Goal: Task Accomplishment & Management: Manage account settings

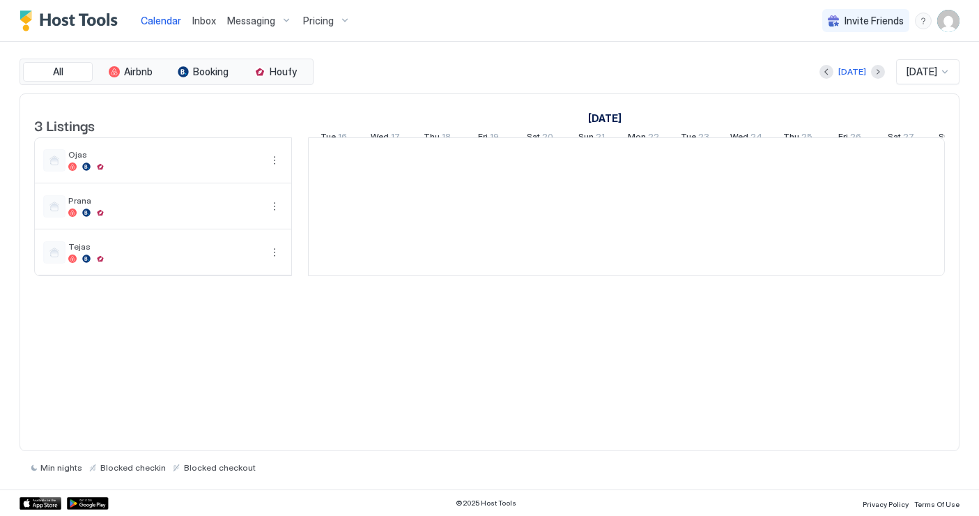
scroll to position [0, 774]
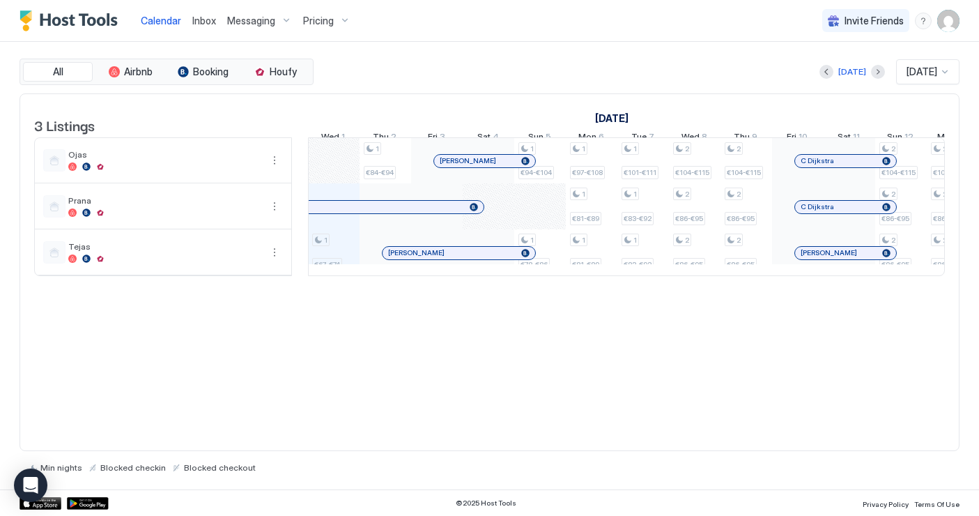
click at [317, 17] on span "Pricing" at bounding box center [318, 21] width 31 height 13
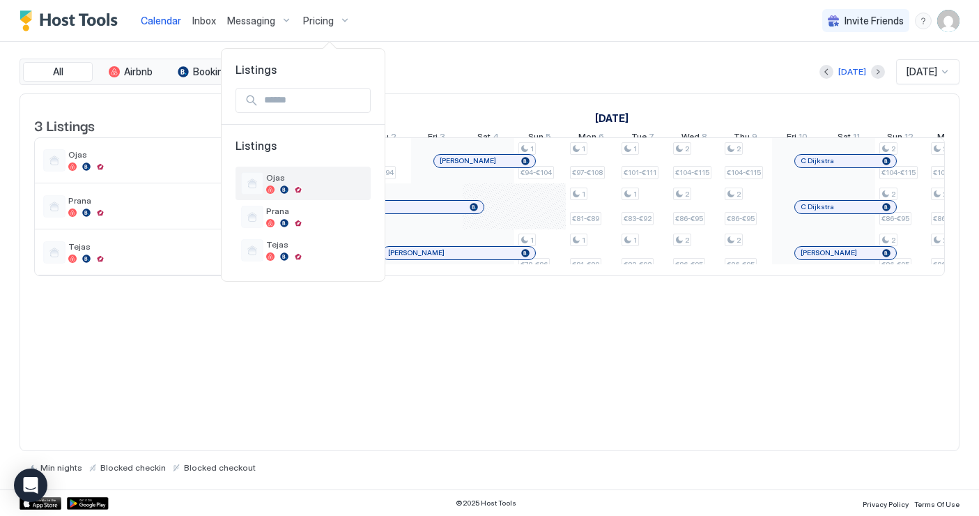
click at [247, 185] on div at bounding box center [252, 183] width 22 height 22
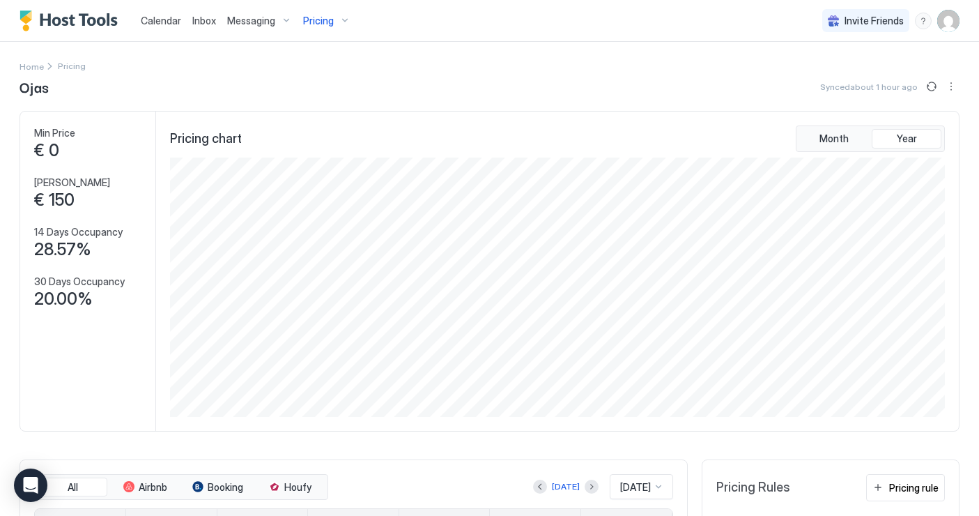
click at [334, 25] on div "Pricing" at bounding box center [327, 21] width 59 height 24
click at [298, 184] on div "Ojas" at bounding box center [315, 183] width 99 height 22
click at [943, 22] on img "User profile" at bounding box center [948, 21] width 22 height 22
click at [831, 72] on span "Settings" at bounding box center [823, 78] width 38 height 13
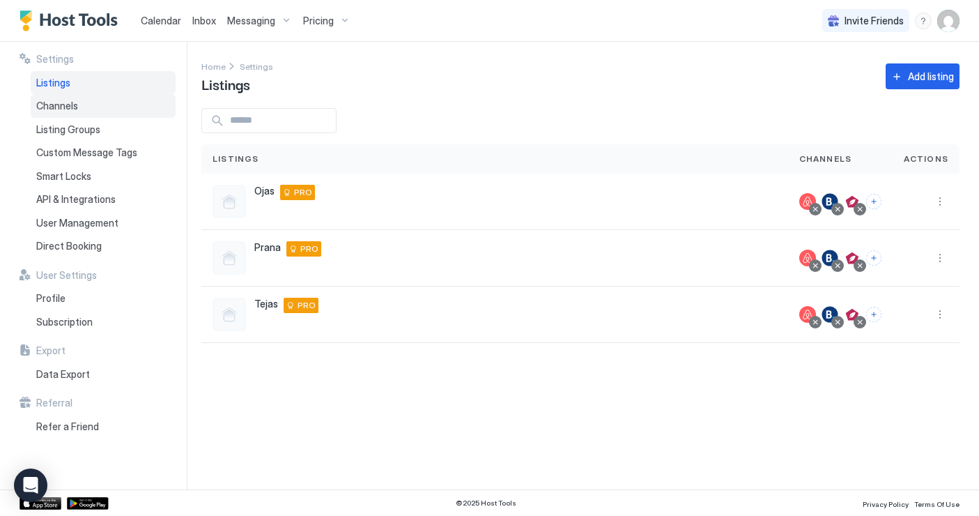
click at [68, 108] on span "Channels" at bounding box center [57, 106] width 42 height 13
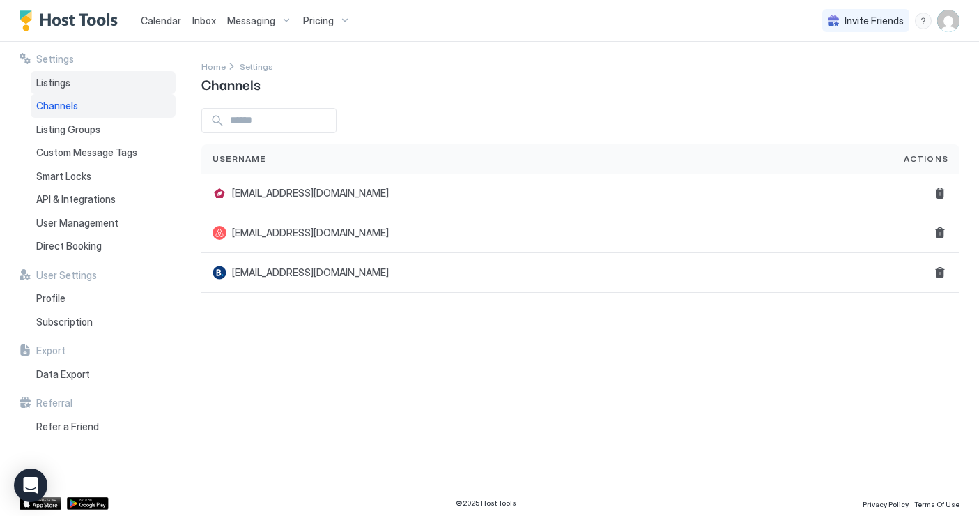
click at [77, 90] on div "Listings" at bounding box center [103, 83] width 145 height 24
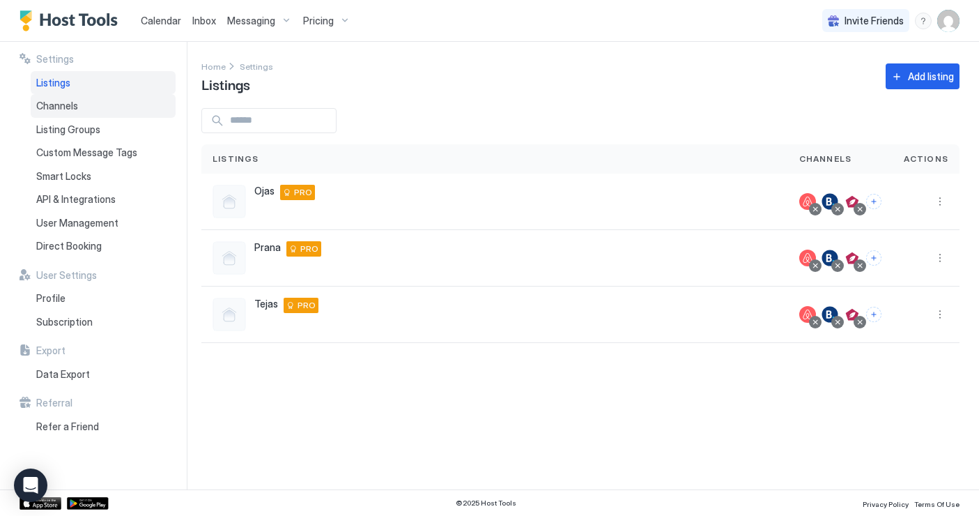
click at [67, 107] on span "Channels" at bounding box center [57, 106] width 42 height 13
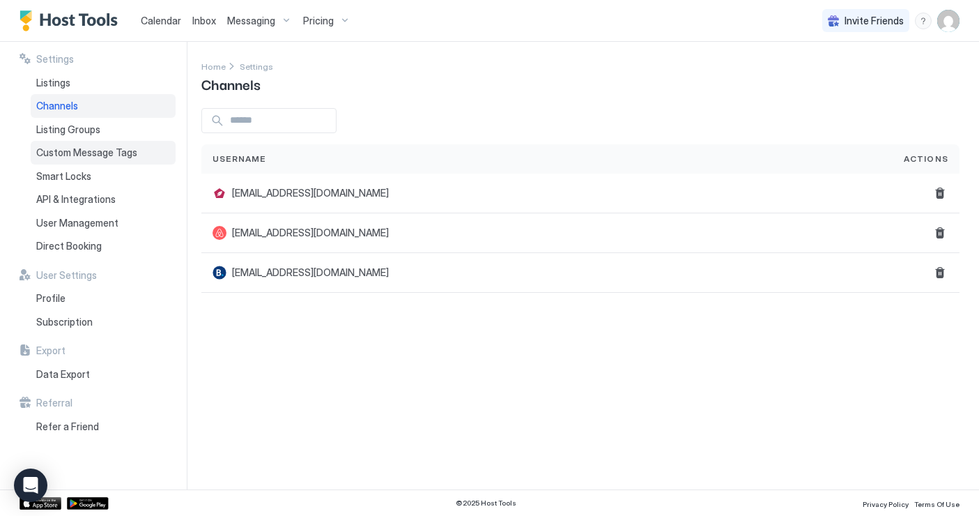
click at [84, 141] on div "Custom Message Tags" at bounding box center [103, 153] width 145 height 24
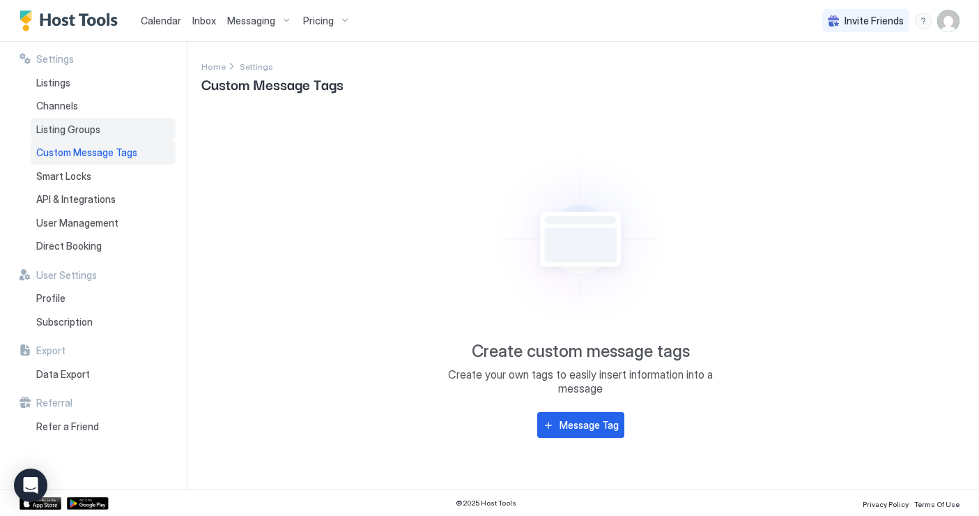
click at [84, 125] on span "Listing Groups" at bounding box center [68, 129] width 64 height 13
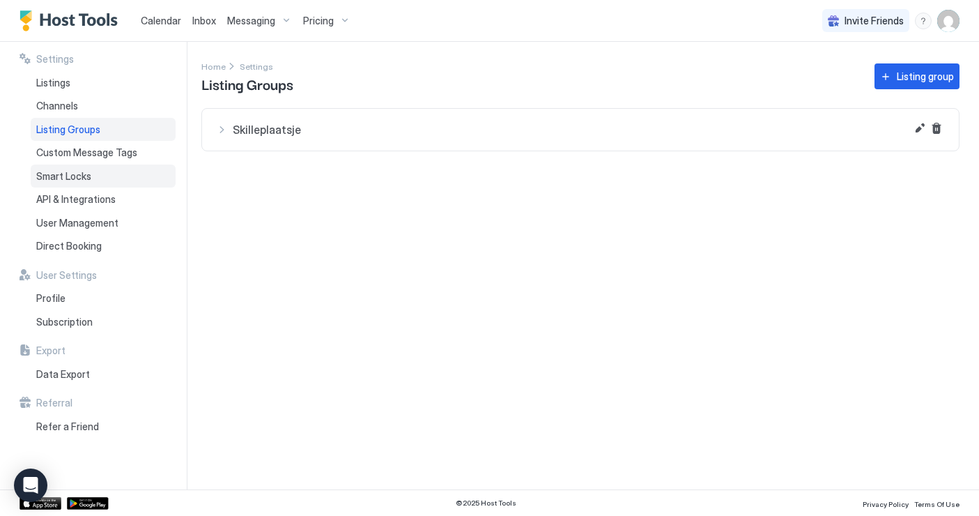
click at [91, 178] on span "Smart Locks" at bounding box center [63, 176] width 55 height 13
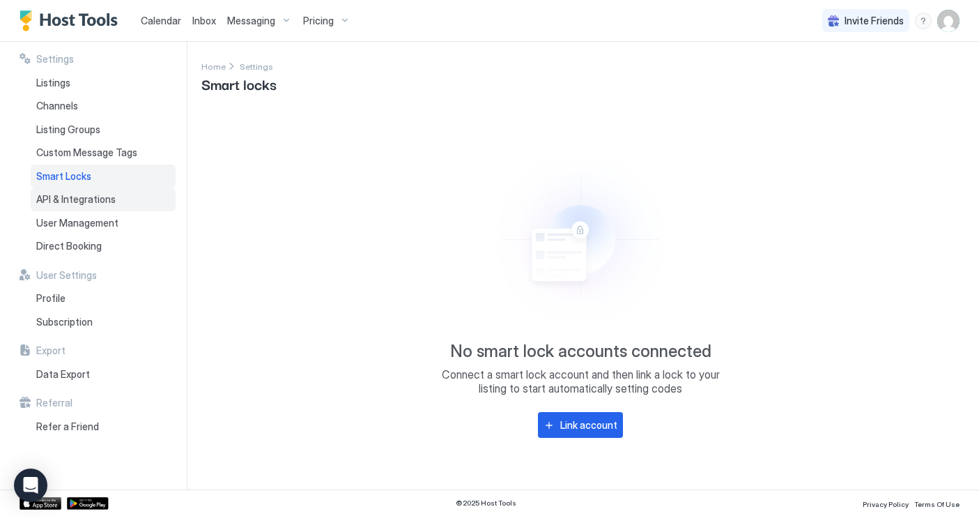
click at [91, 193] on span "API & Integrations" at bounding box center [75, 199] width 79 height 13
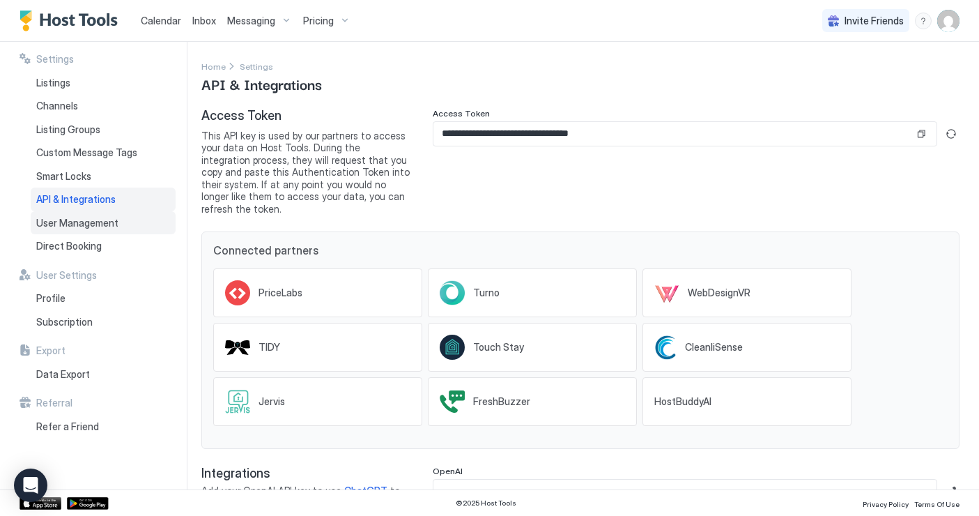
click at [100, 218] on span "User Management" at bounding box center [77, 223] width 82 height 13
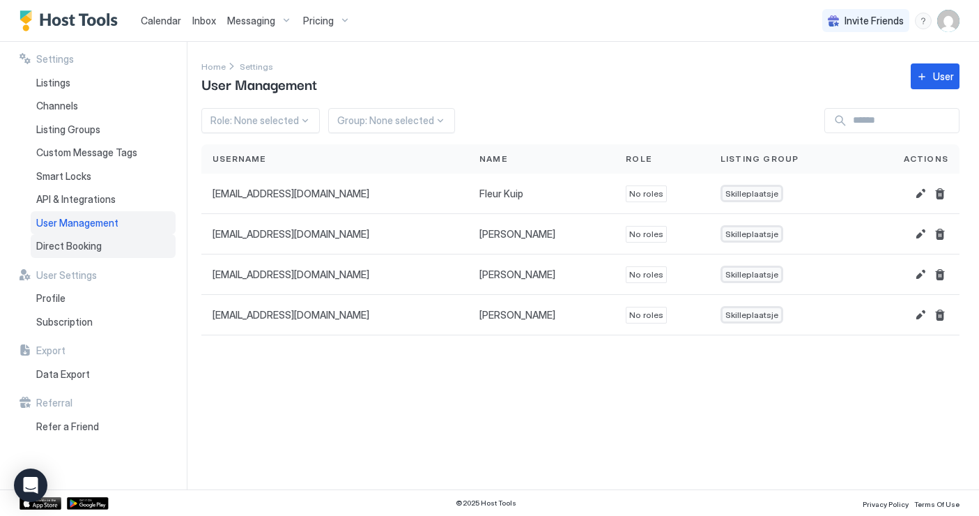
click at [86, 245] on span "Direct Booking" at bounding box center [69, 246] width 66 height 13
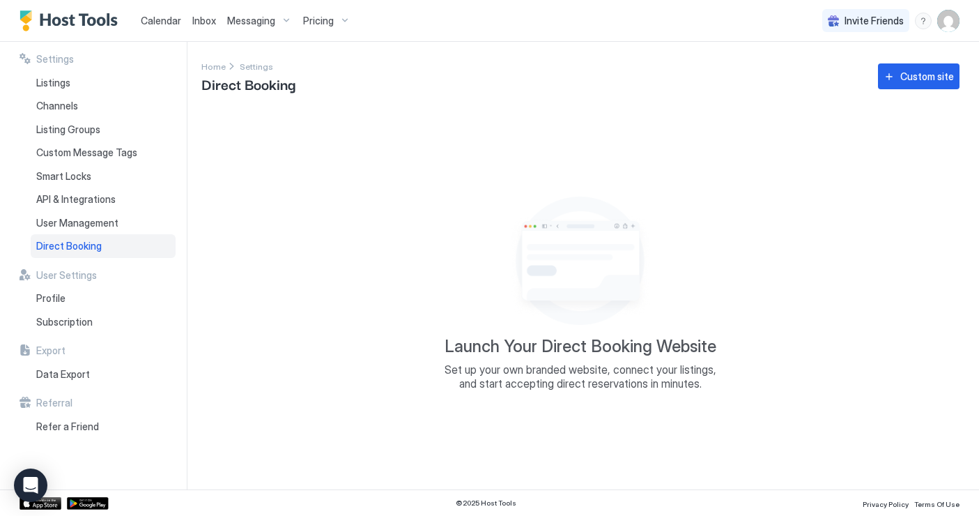
click at [167, 18] on span "Calendar" at bounding box center [161, 21] width 40 height 12
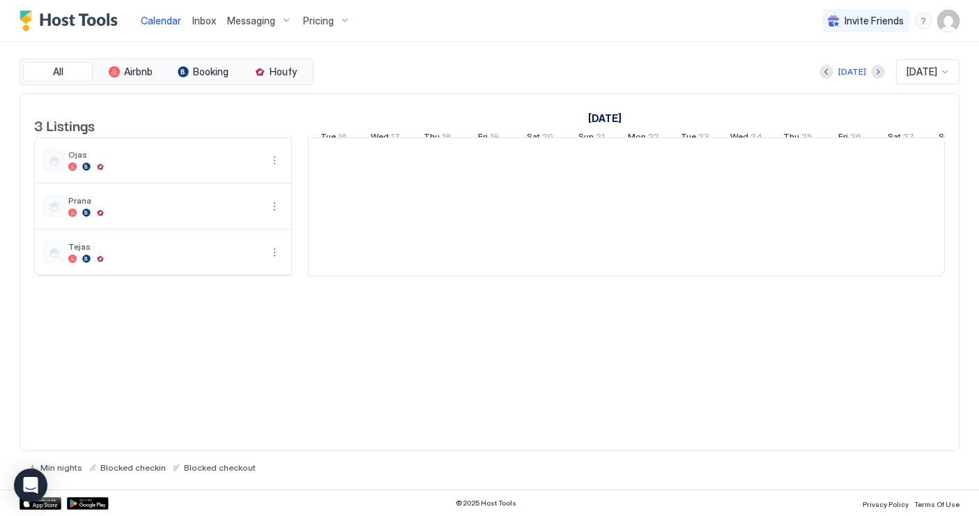
scroll to position [0, 774]
click at [328, 17] on span "Pricing" at bounding box center [318, 21] width 31 height 13
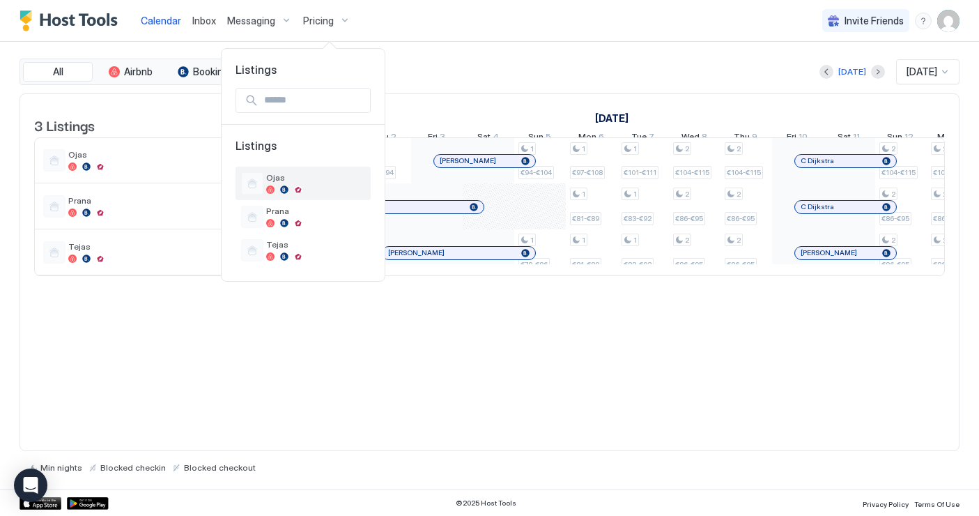
click at [280, 190] on div at bounding box center [315, 189] width 99 height 8
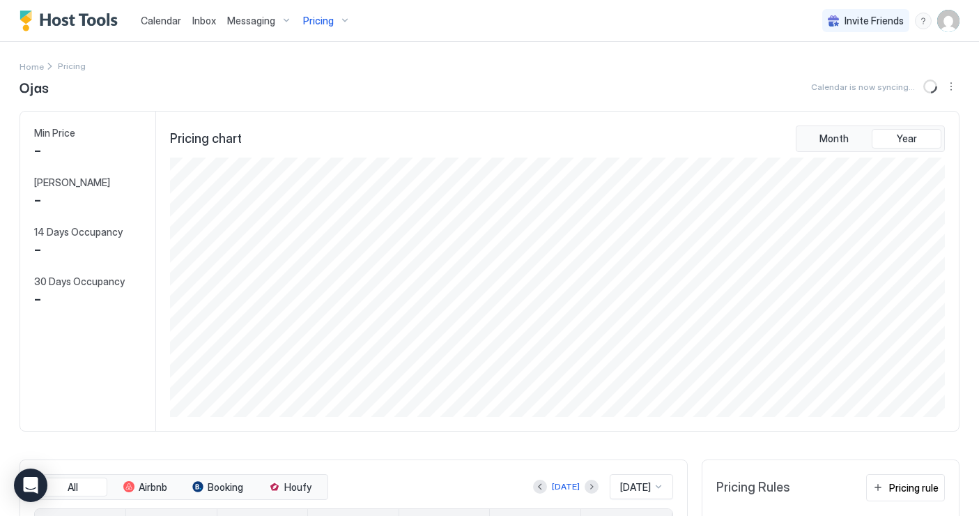
scroll to position [259, 778]
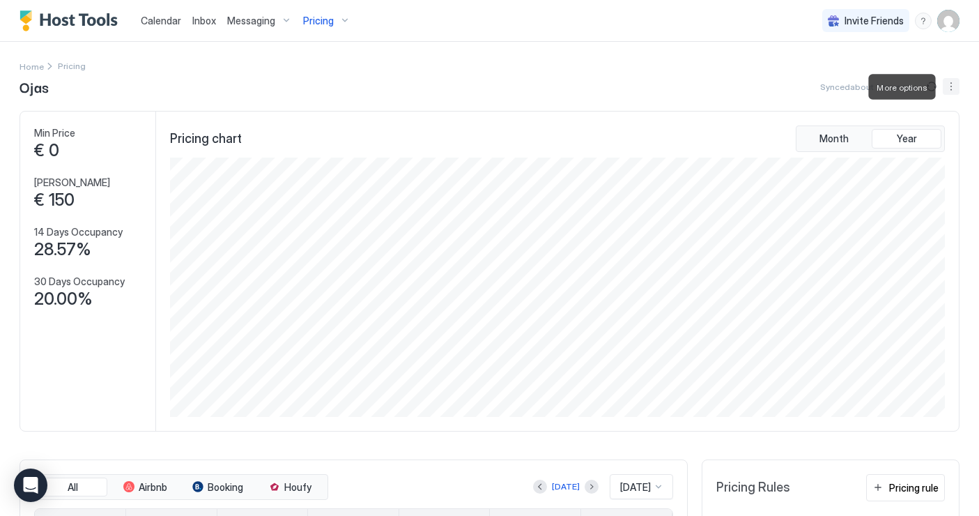
click at [950, 87] on button "More options" at bounding box center [951, 86] width 17 height 17
click at [957, 66] on div at bounding box center [489, 258] width 979 height 516
click at [954, 82] on button "More options" at bounding box center [951, 86] width 17 height 17
click at [914, 128] on span "Listing Settings" at bounding box center [927, 128] width 62 height 10
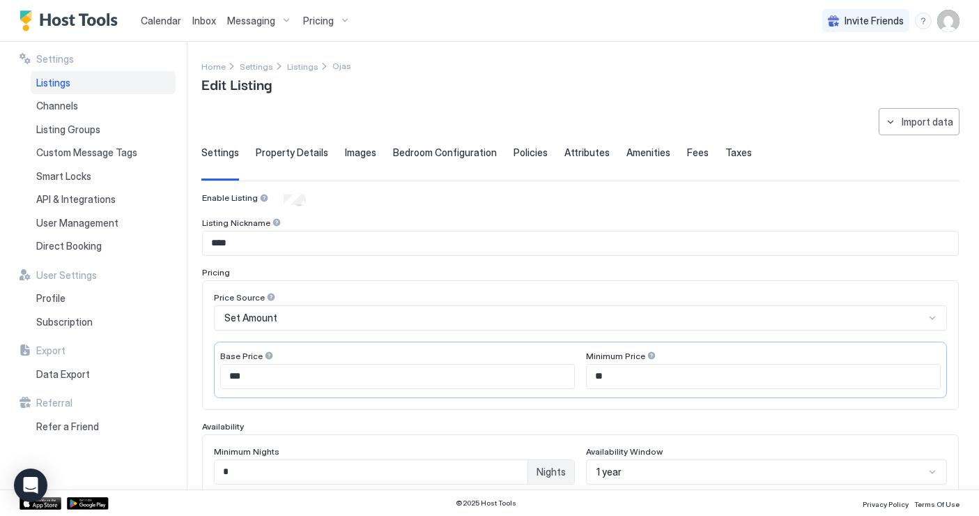
click at [289, 155] on span "Property Details" at bounding box center [292, 152] width 72 height 13
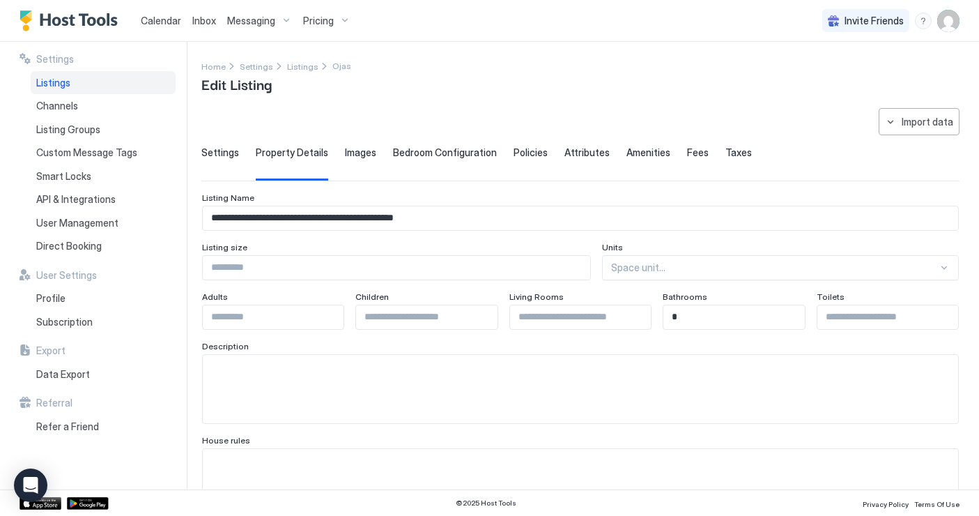
click at [376, 160] on div "Settings Property Details Images Bedroom Configuration Policies Attributes Amen…" at bounding box center [580, 163] width 758 height 34
click at [362, 160] on div "Images" at bounding box center [360, 163] width 31 height 34
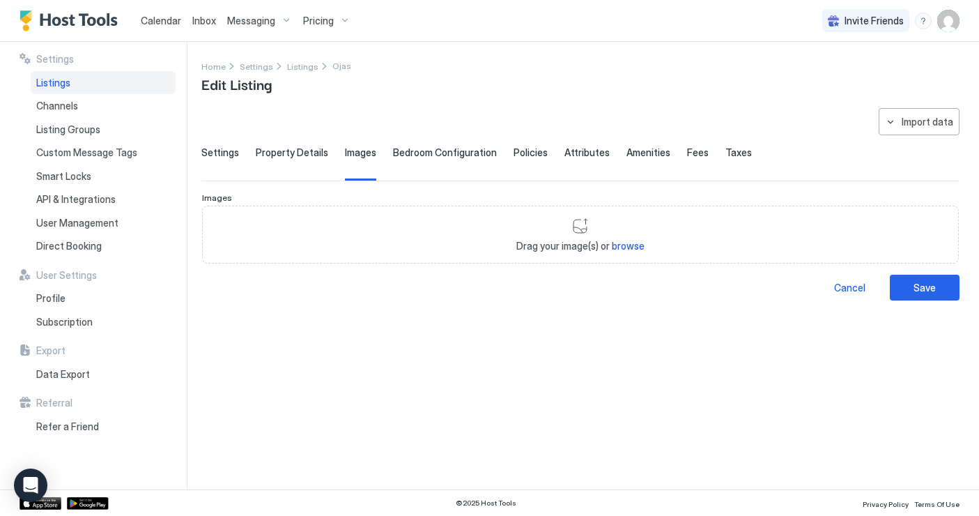
click at [457, 157] on span "Bedroom Configuration" at bounding box center [445, 152] width 104 height 13
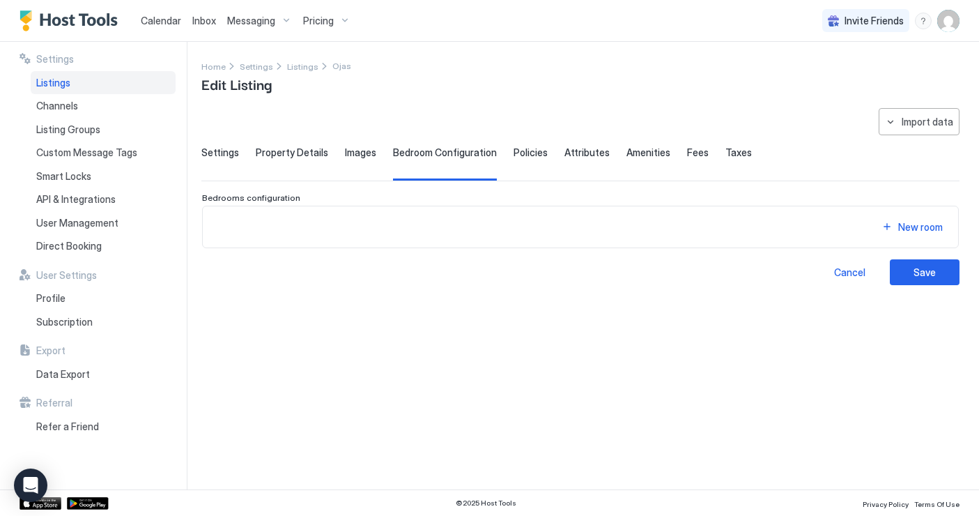
click at [521, 153] on span "Policies" at bounding box center [531, 152] width 34 height 13
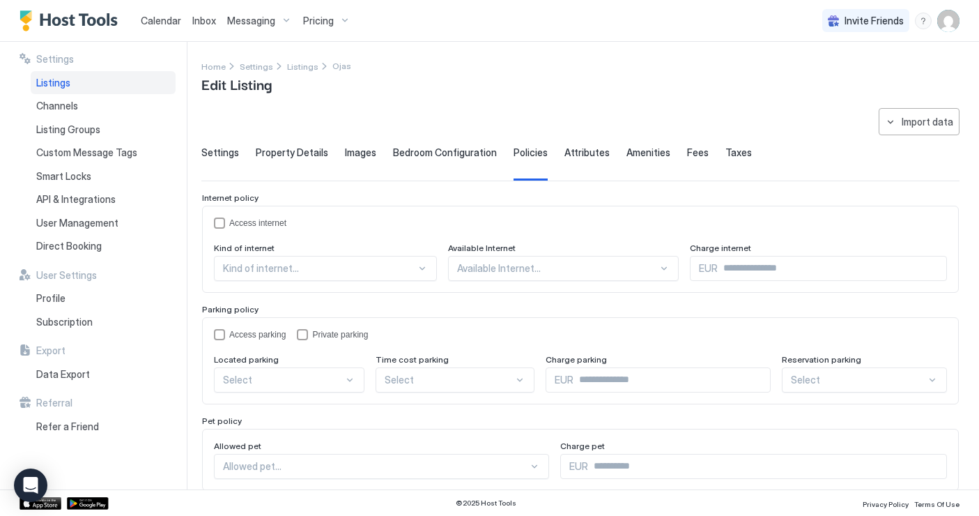
click at [596, 160] on div "Attributes" at bounding box center [586, 163] width 45 height 34
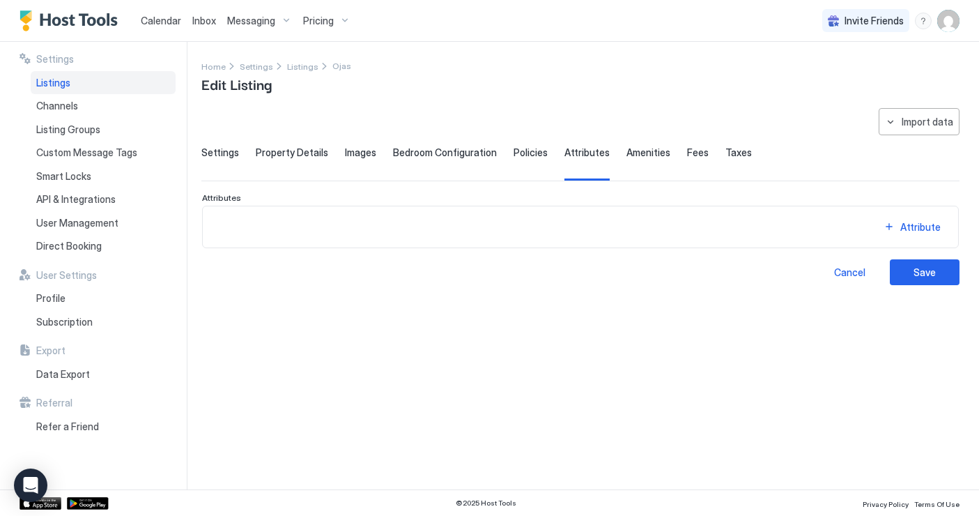
click at [693, 156] on span "Fees" at bounding box center [698, 152] width 22 height 13
click at [725, 157] on span "Taxes" at bounding box center [738, 152] width 26 height 13
click at [627, 155] on span "Amenities" at bounding box center [648, 152] width 44 height 13
click at [573, 158] on div "Attributes" at bounding box center [586, 163] width 45 height 34
click at [268, 150] on span "Property Details" at bounding box center [292, 152] width 72 height 13
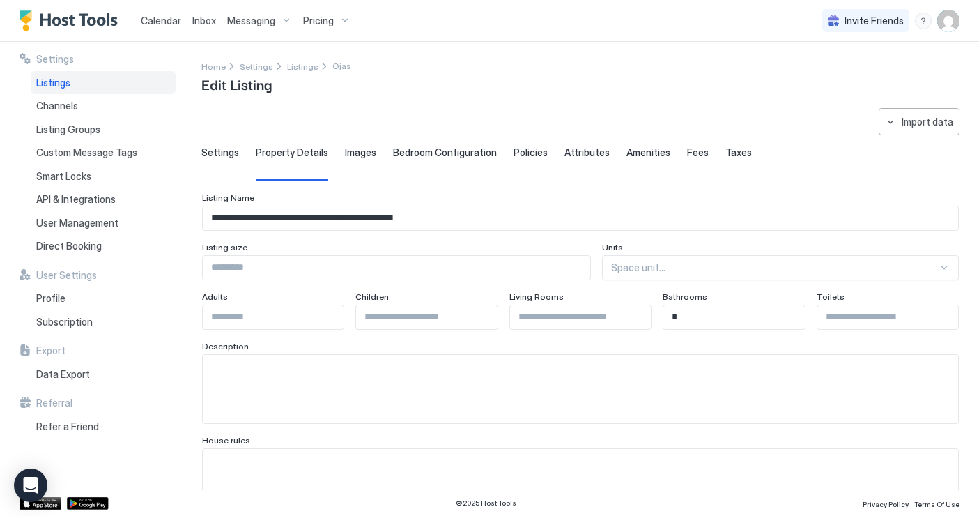
click at [225, 164] on div "Settings" at bounding box center [220, 163] width 38 height 34
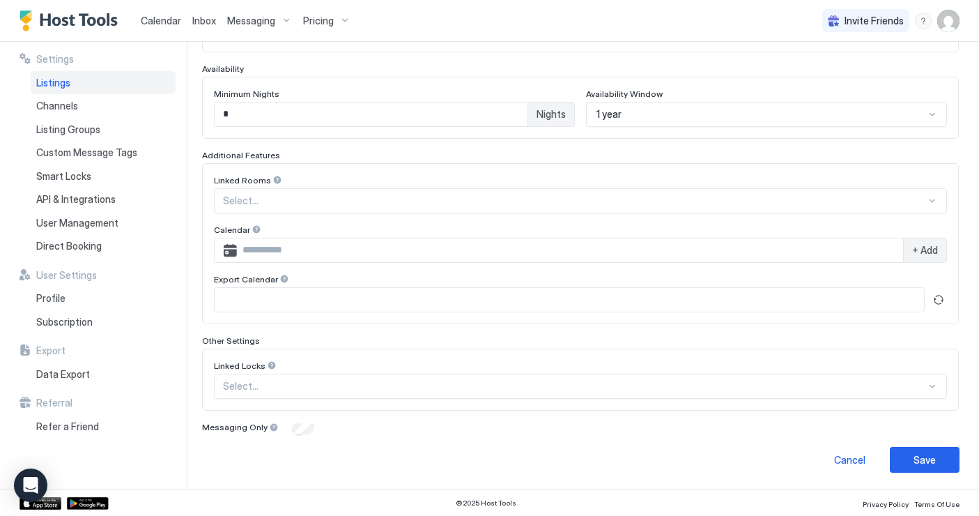
scroll to position [357, 0]
click at [98, 202] on span "API & Integrations" at bounding box center [75, 199] width 79 height 13
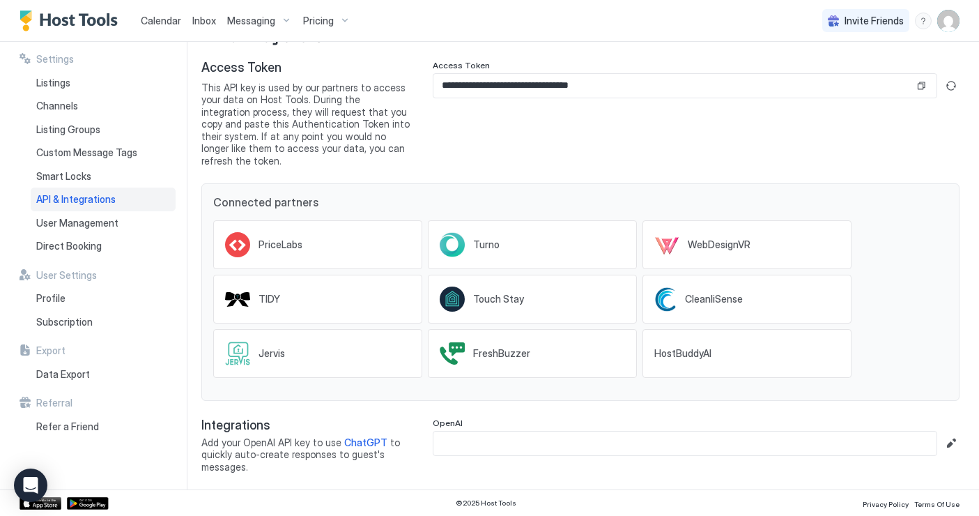
scroll to position [32, 0]
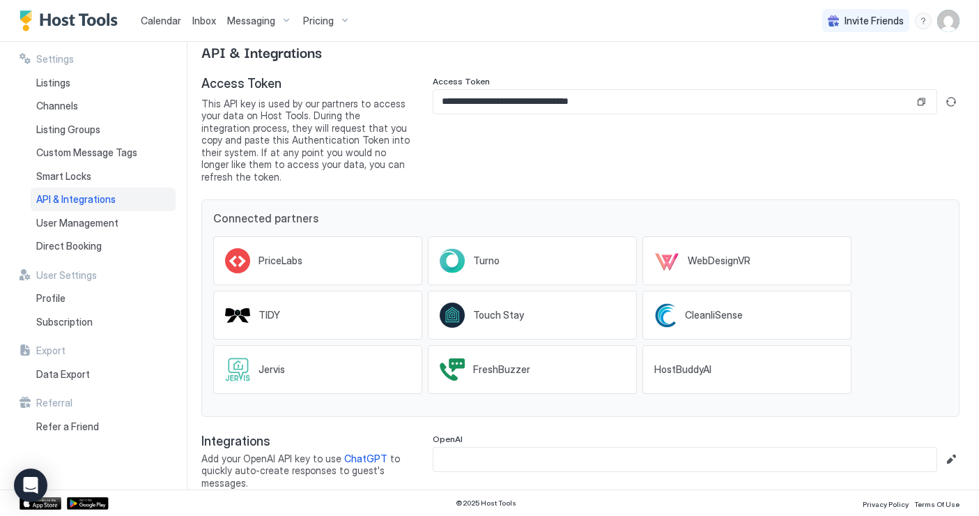
click at [318, 26] on div "Pricing" at bounding box center [327, 21] width 59 height 24
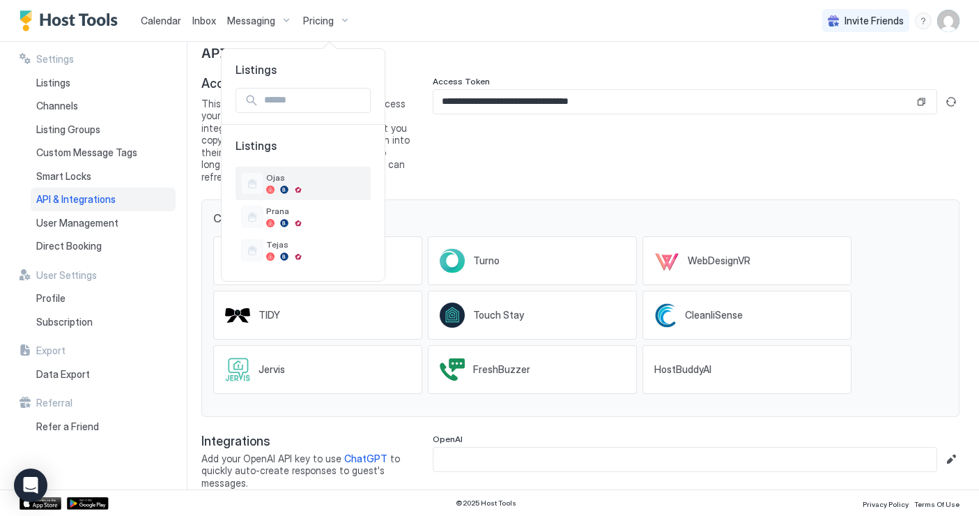
click at [280, 191] on div at bounding box center [315, 189] width 99 height 8
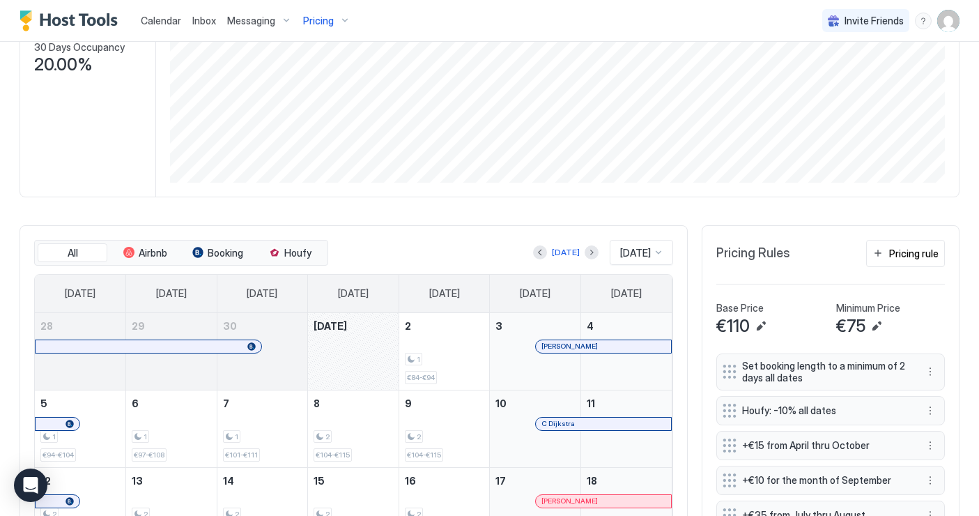
scroll to position [259, 0]
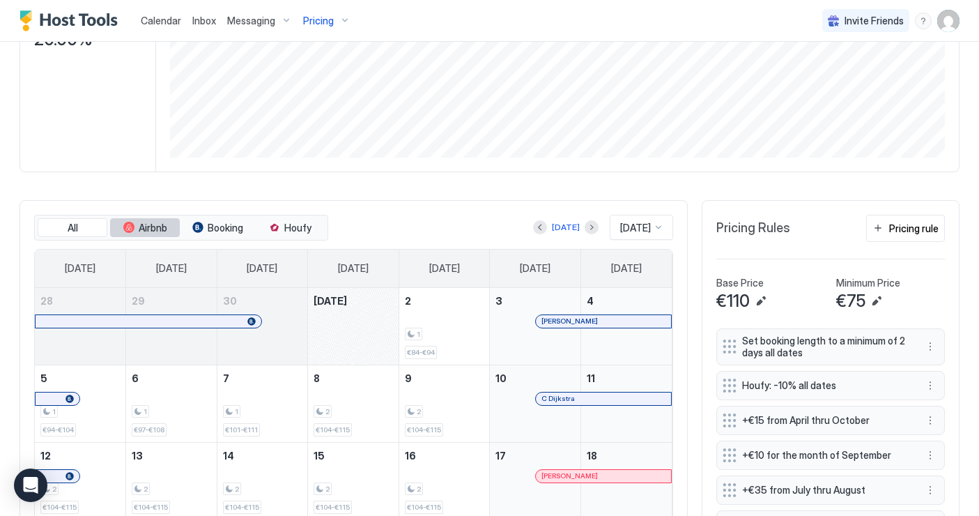
click at [154, 226] on span "Airbnb" at bounding box center [153, 228] width 29 height 13
click at [227, 230] on span "Booking" at bounding box center [226, 228] width 36 height 13
click at [72, 228] on span "All" at bounding box center [73, 228] width 10 height 13
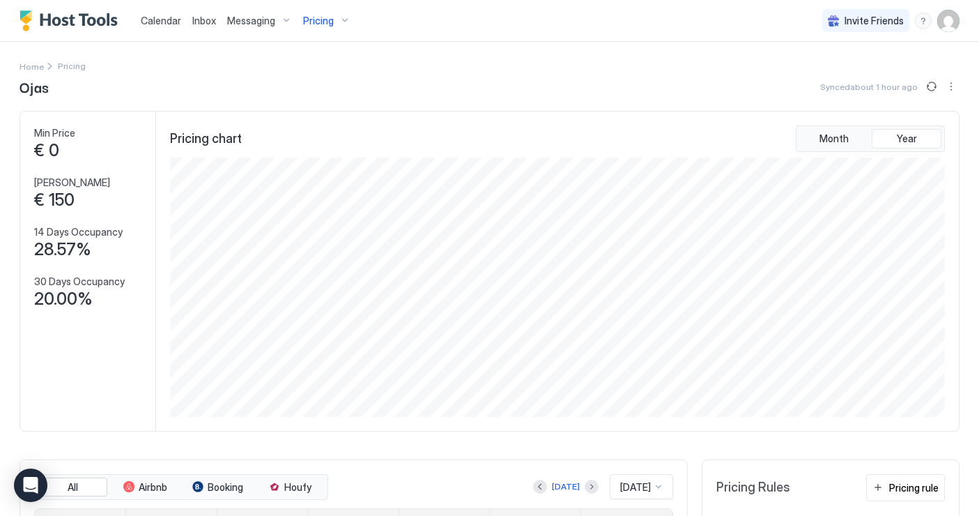
scroll to position [0, 0]
click at [921, 15] on div "menu" at bounding box center [923, 21] width 17 height 17
click at [847, 38] on div "Help Center" at bounding box center [843, 41] width 166 height 13
click at [944, 25] on img "User profile" at bounding box center [948, 21] width 22 height 22
click at [829, 83] on div "Settings" at bounding box center [870, 78] width 177 height 24
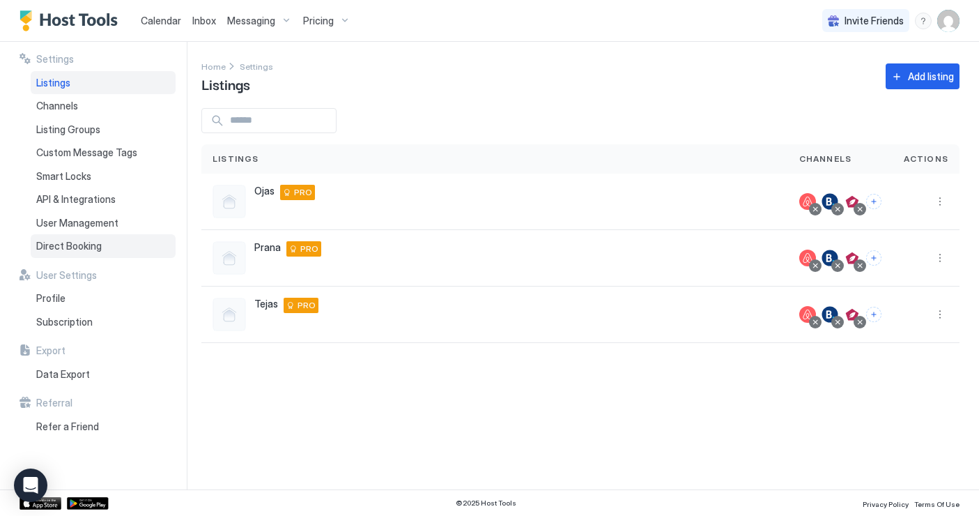
click at [83, 236] on div "Direct Booking" at bounding box center [103, 246] width 145 height 24
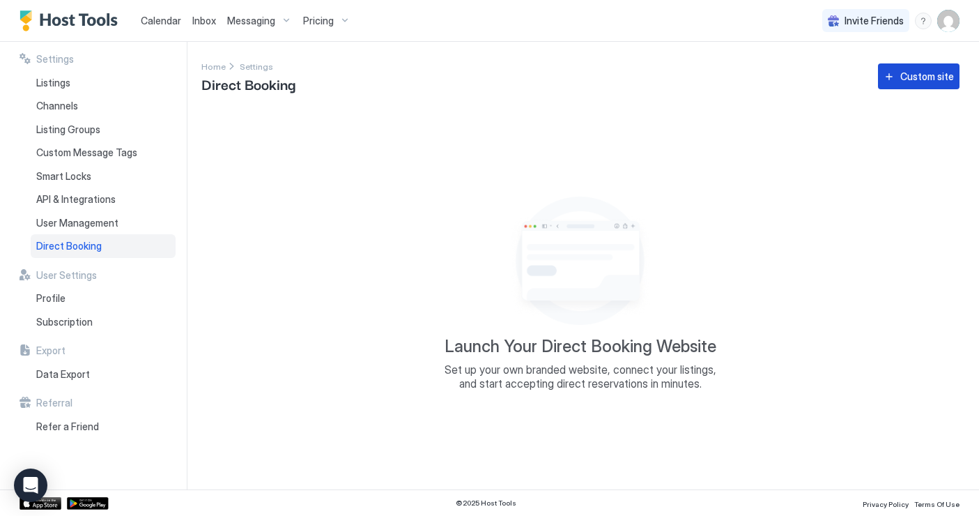
click at [931, 76] on div "Custom site" at bounding box center [927, 76] width 54 height 15
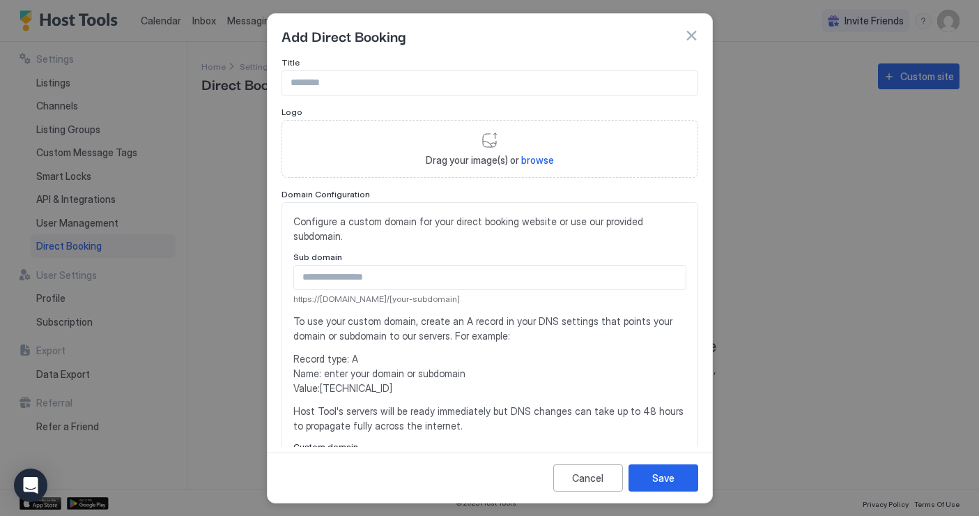
click at [447, 92] on input "Input Field" at bounding box center [489, 83] width 415 height 24
type input "**********"
click at [524, 267] on input "Input Field" at bounding box center [490, 277] width 392 height 24
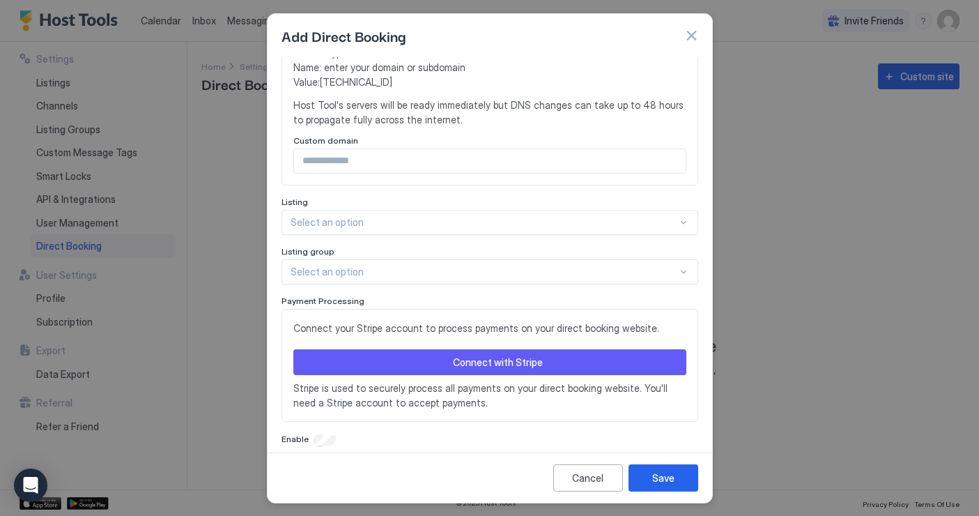
scroll to position [305, 0]
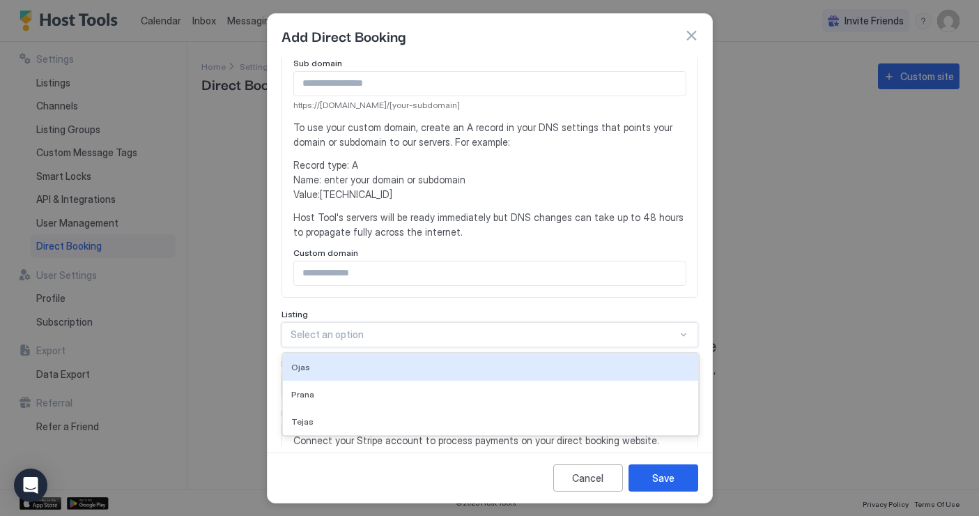
click at [501, 322] on div "Ojas, 1 of 3. 3 results available. Use Up and Down to choose options, press Ent…" at bounding box center [490, 334] width 417 height 25
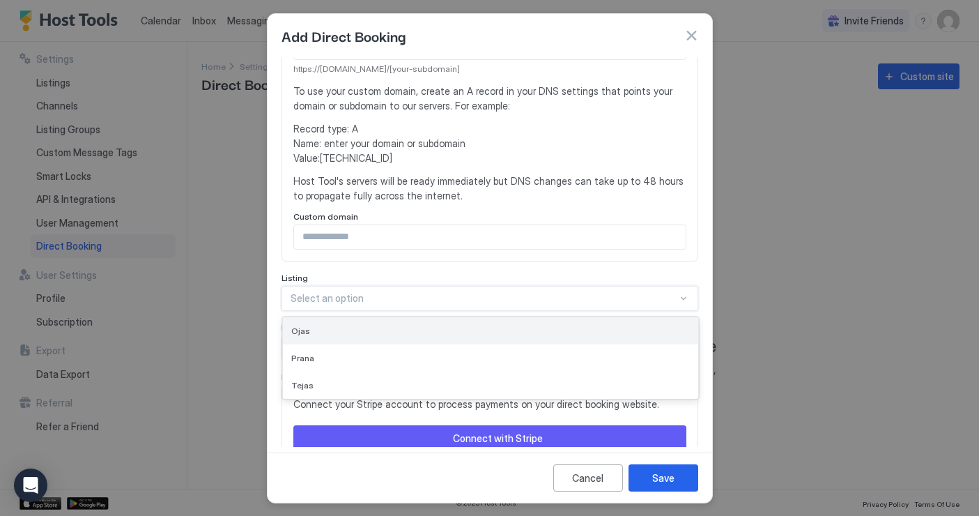
click at [493, 325] on div "Ojas" at bounding box center [490, 330] width 399 height 10
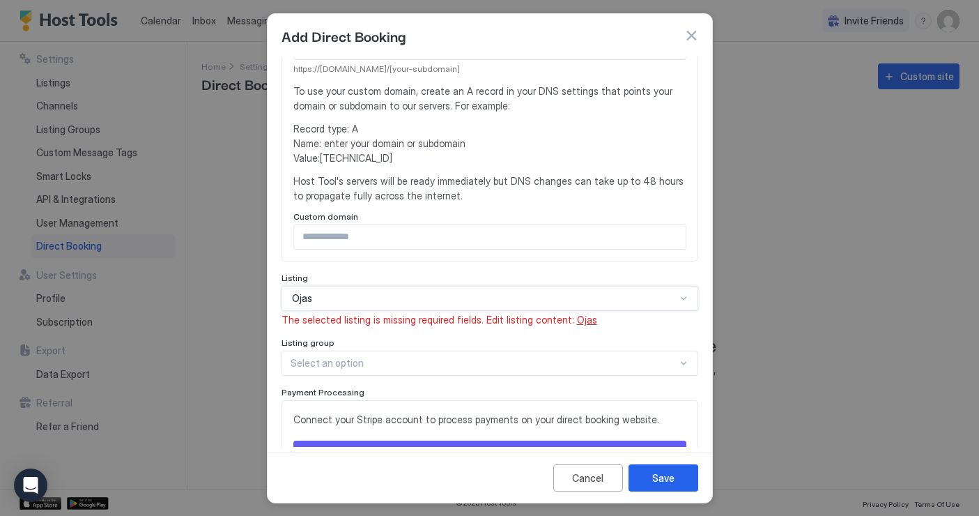
click at [568, 292] on div "Ojas" at bounding box center [484, 298] width 384 height 13
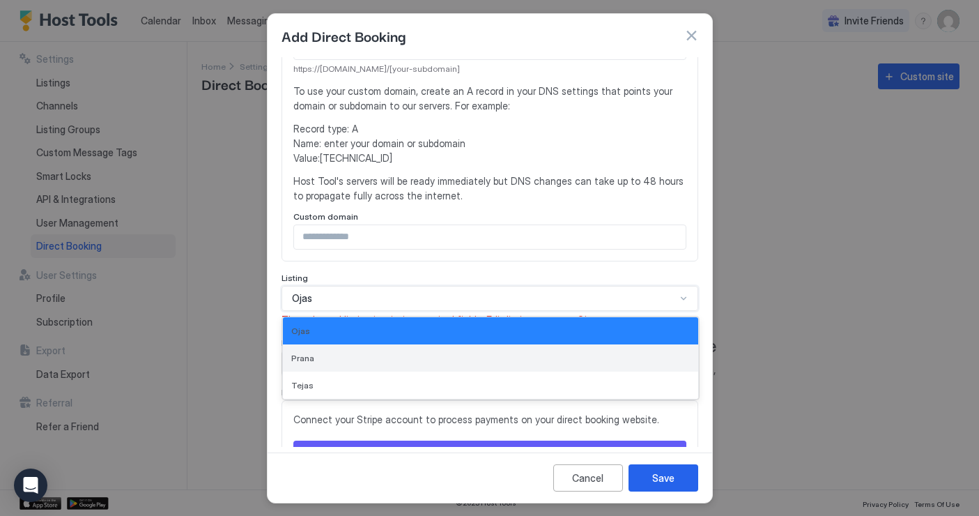
click at [537, 344] on div "Prana" at bounding box center [490, 357] width 415 height 27
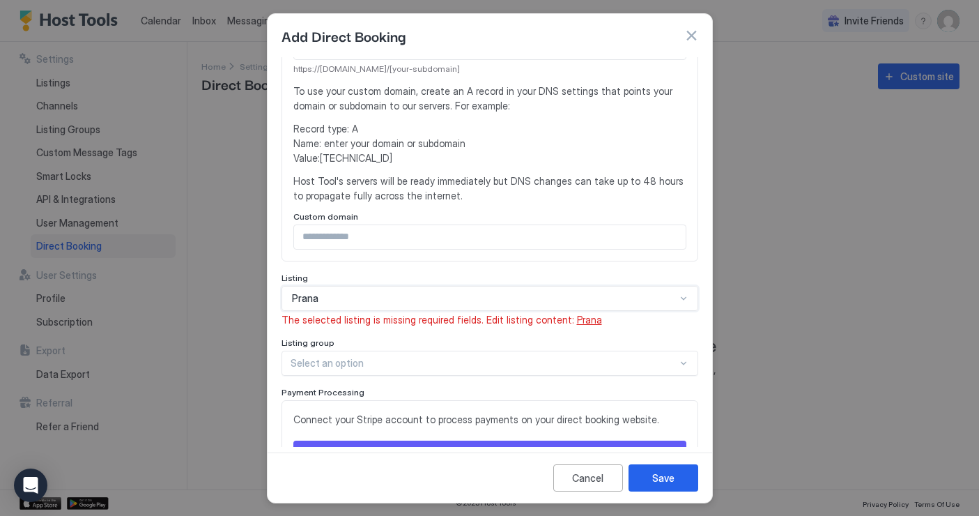
click at [599, 292] on div "Prana" at bounding box center [484, 298] width 384 height 13
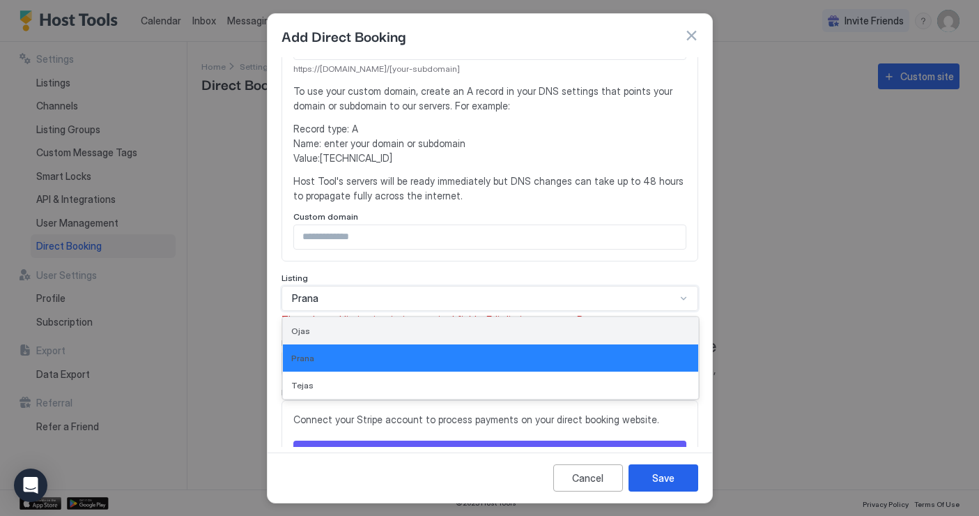
click at [538, 317] on div "Ojas" at bounding box center [490, 330] width 415 height 27
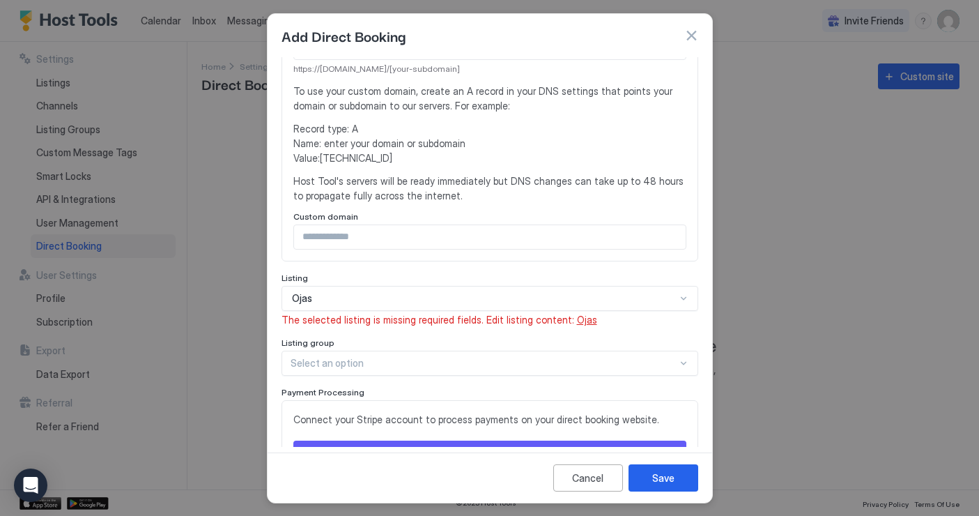
click at [577, 314] on span "Ojas" at bounding box center [587, 320] width 20 height 12
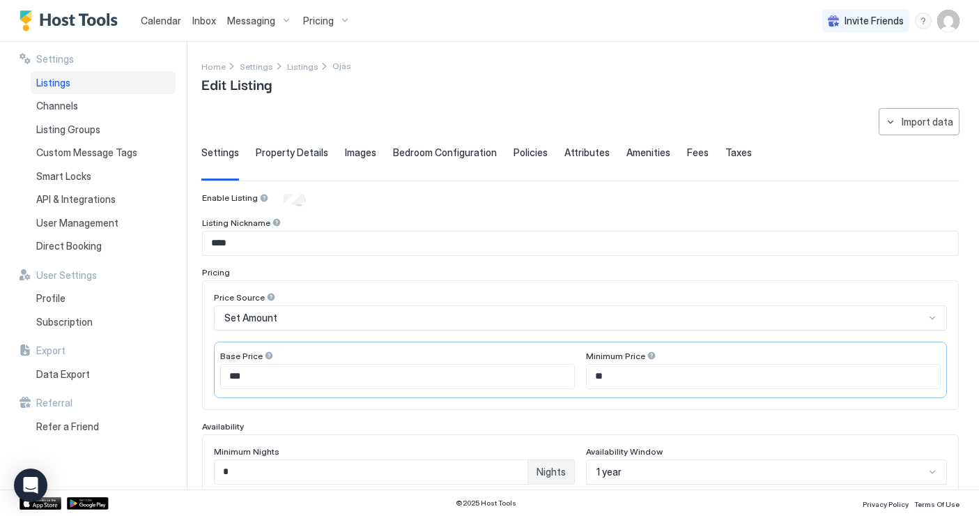
click at [420, 153] on span "Bedroom Configuration" at bounding box center [445, 152] width 104 height 13
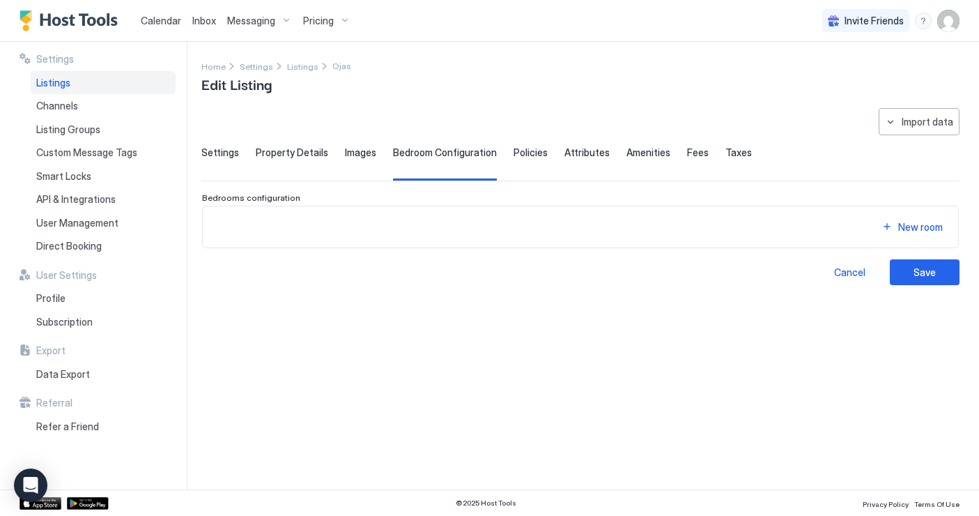
click at [333, 153] on div "Settings Property Details Images Bedroom Configuration Policies Attributes Amen…" at bounding box center [580, 163] width 758 height 34
click at [252, 151] on div "Settings Property Details Images Bedroom Configuration Policies Attributes Amen…" at bounding box center [580, 163] width 758 height 34
click at [277, 151] on span "Property Details" at bounding box center [292, 152] width 72 height 13
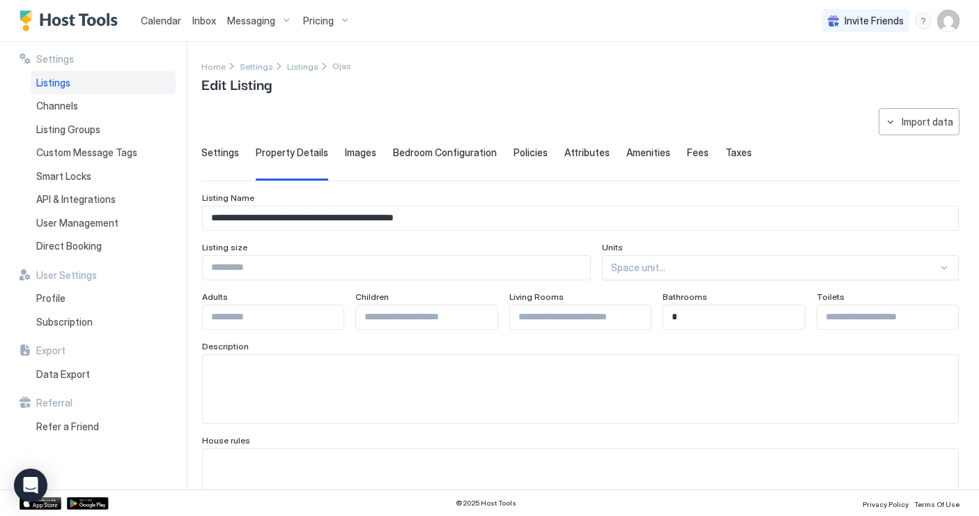
click at [215, 151] on span "Settings" at bounding box center [220, 152] width 38 height 13
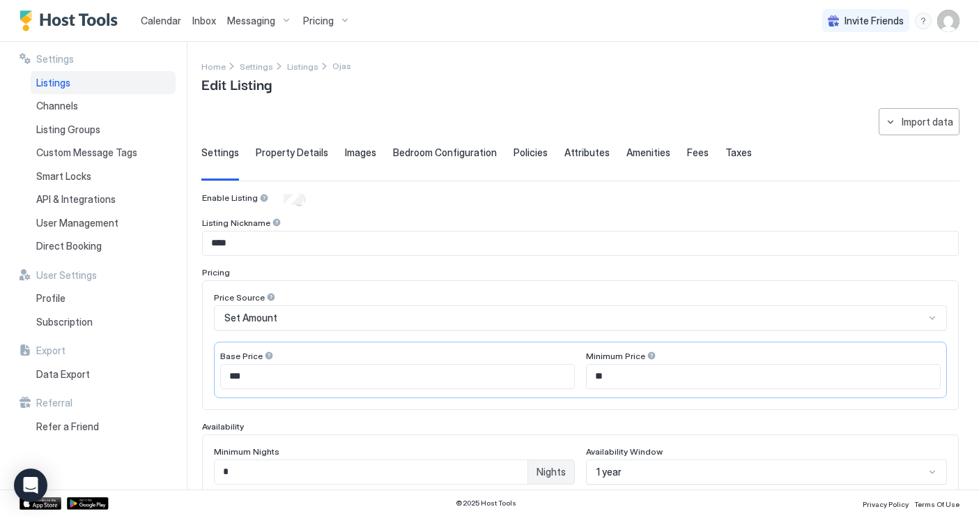
click at [288, 155] on span "Property Details" at bounding box center [292, 152] width 72 height 13
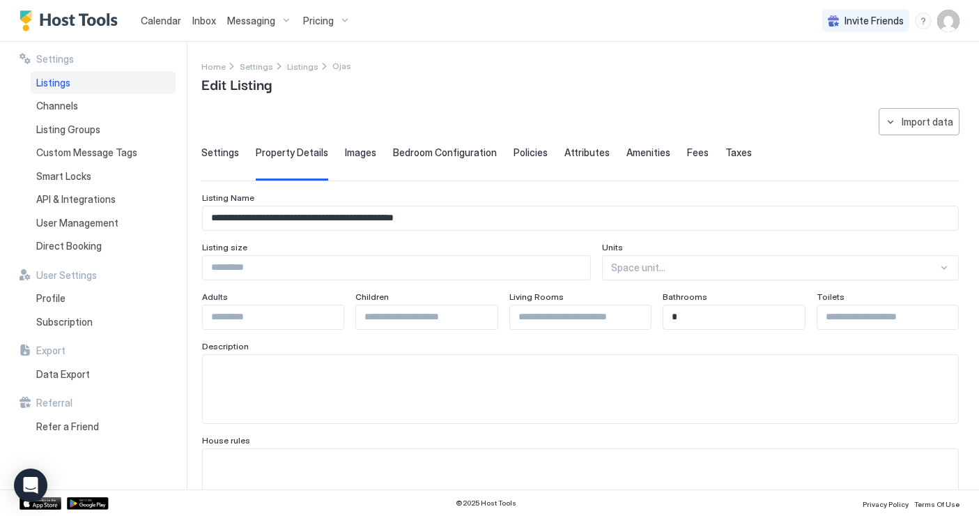
click at [379, 160] on div "Settings Property Details Images Bedroom Configuration Policies Attributes Amen…" at bounding box center [580, 163] width 758 height 34
click at [355, 155] on span "Images" at bounding box center [360, 152] width 31 height 13
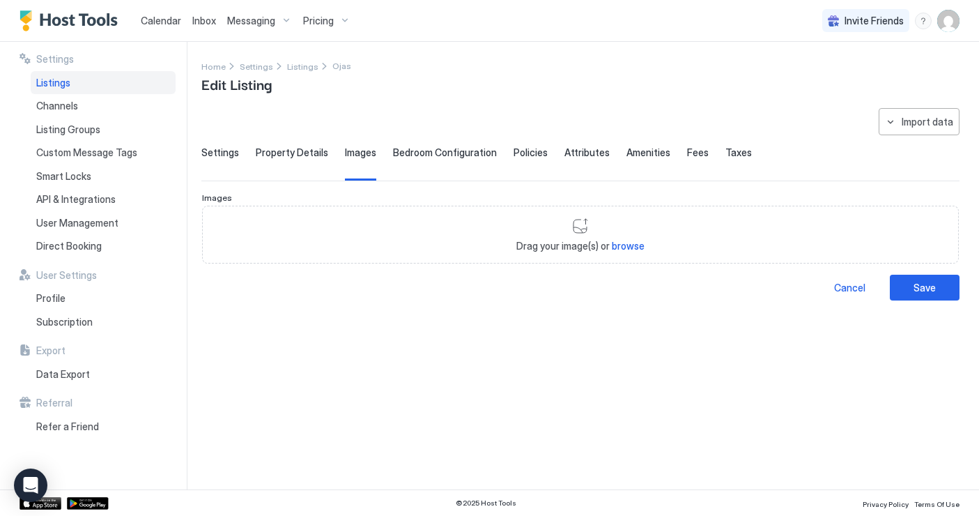
click at [459, 157] on span "Bedroom Configuration" at bounding box center [445, 152] width 104 height 13
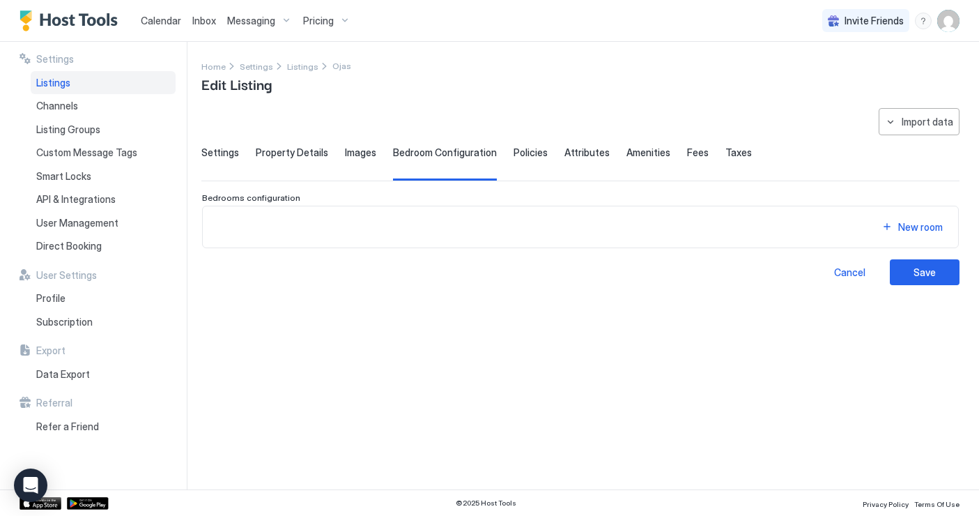
click at [527, 162] on div "Policies" at bounding box center [531, 163] width 34 height 34
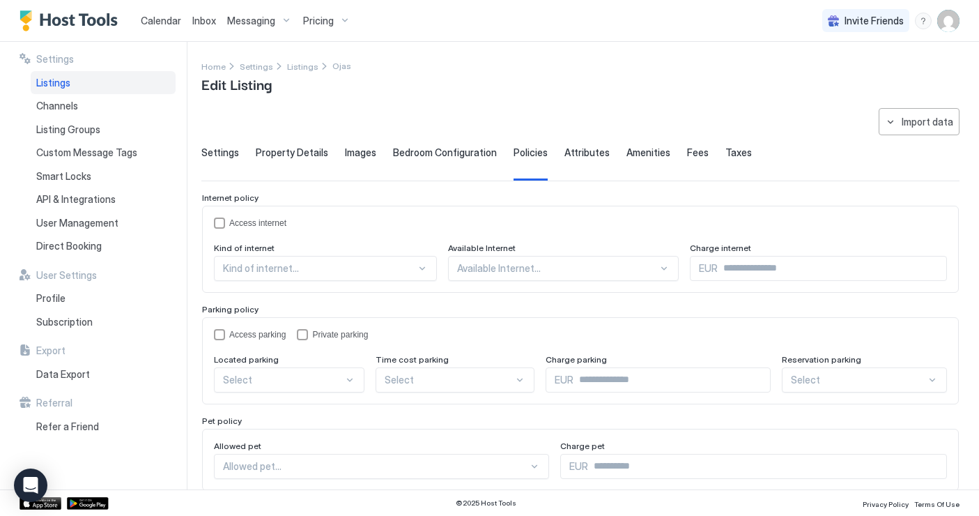
click at [567, 154] on span "Attributes" at bounding box center [586, 152] width 45 height 13
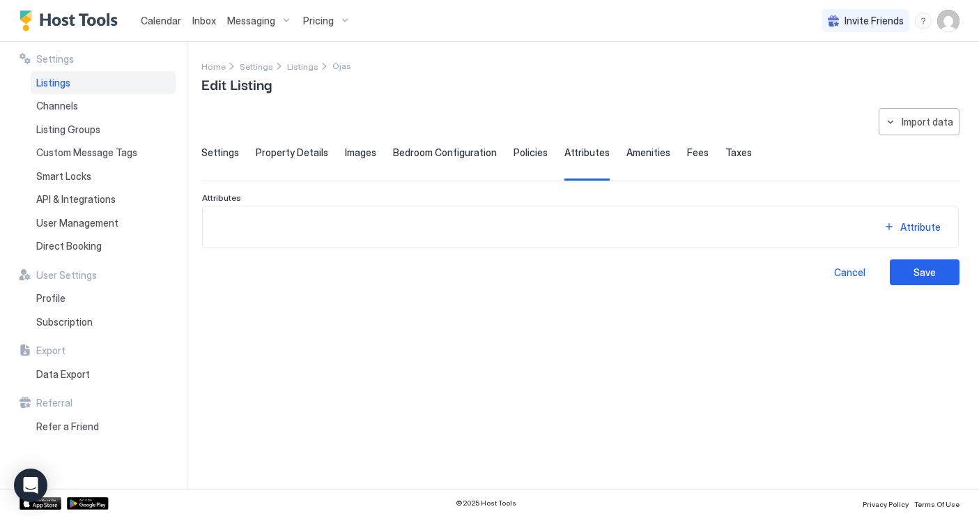
click at [647, 154] on span "Amenities" at bounding box center [648, 152] width 44 height 13
click at [708, 153] on div "Settings Property Details Images Bedroom Configuration Policies Attributes Amen…" at bounding box center [580, 163] width 758 height 34
click at [87, 379] on div "Data Export" at bounding box center [103, 374] width 145 height 24
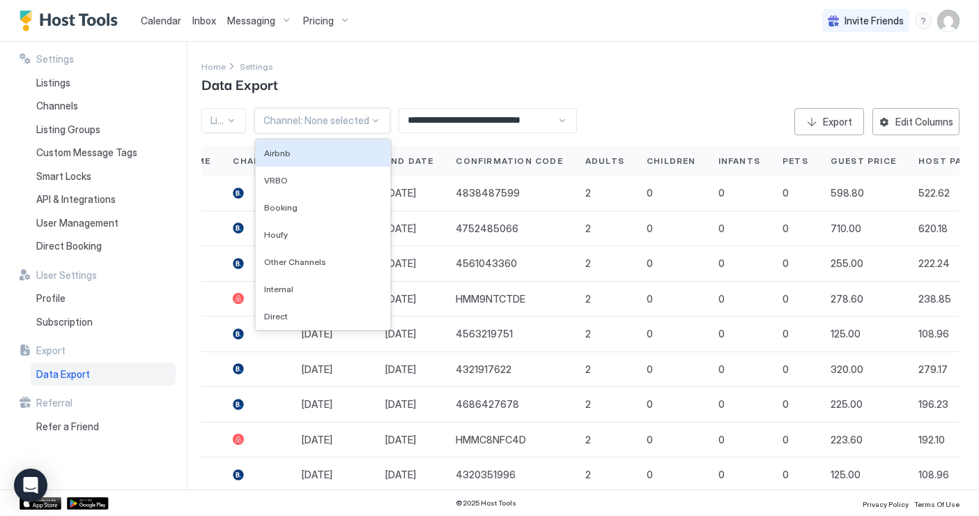
click at [364, 112] on div "Channel: None selected" at bounding box center [322, 120] width 136 height 25
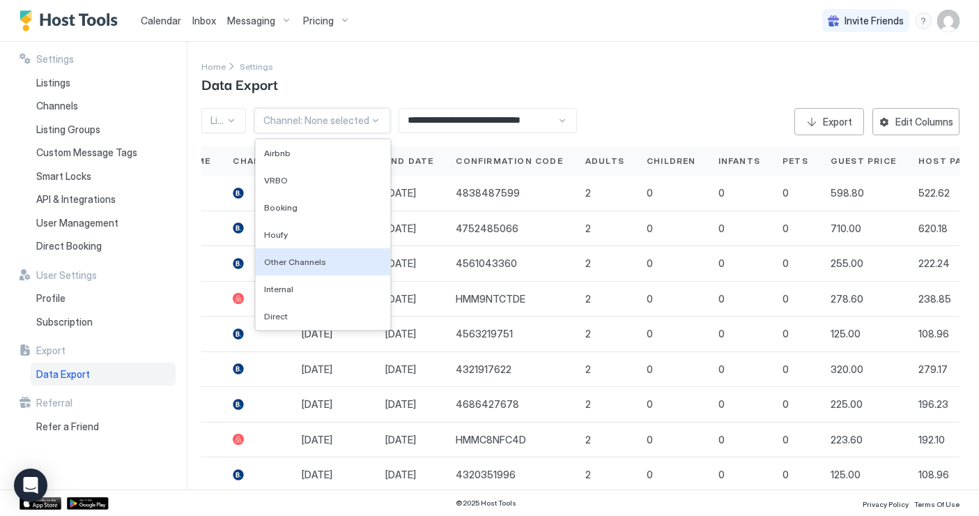
click at [531, 88] on div "Home Settings Data Export" at bounding box center [580, 77] width 758 height 36
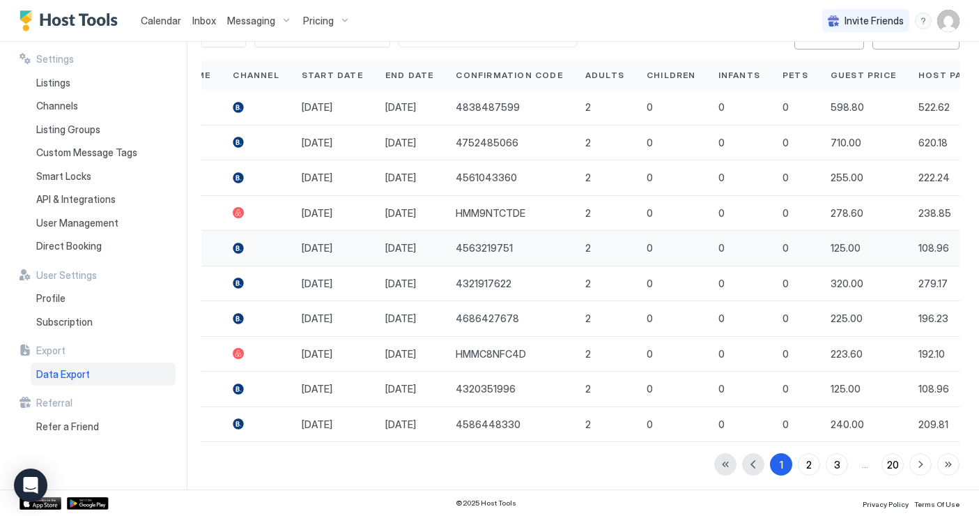
scroll to position [85, 0]
click at [812, 458] on button "2" at bounding box center [809, 465] width 22 height 22
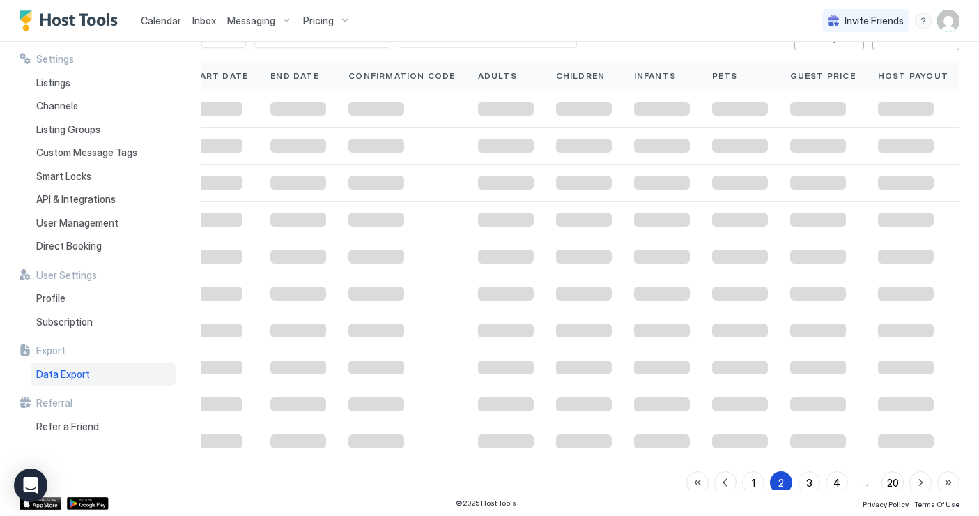
scroll to position [0, 491]
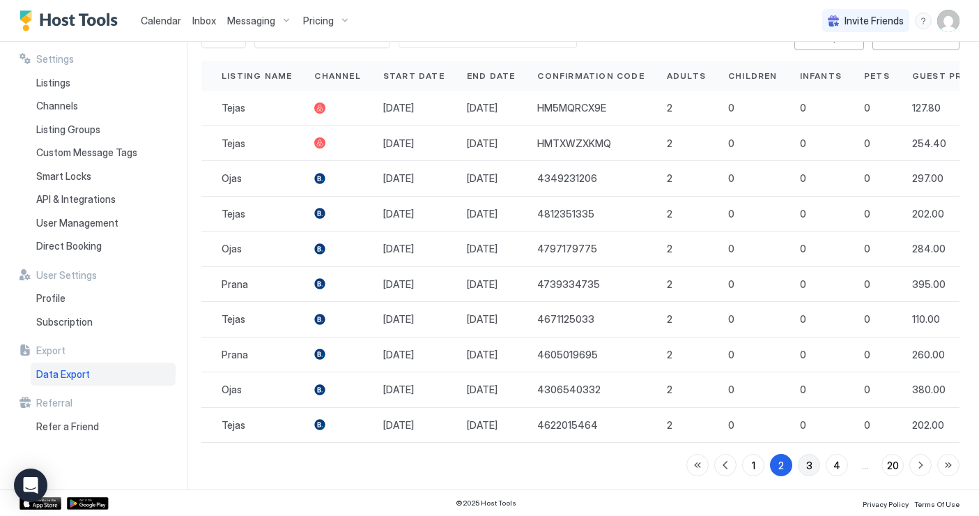
click at [811, 463] on div "3" at bounding box center [809, 465] width 6 height 15
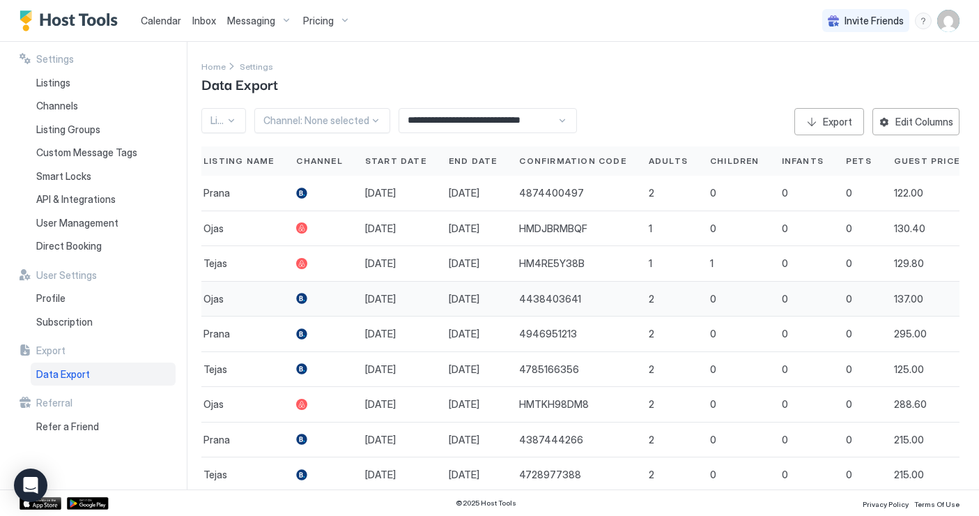
scroll to position [0, 0]
click at [265, 21] on span "Messaging" at bounding box center [251, 21] width 48 height 13
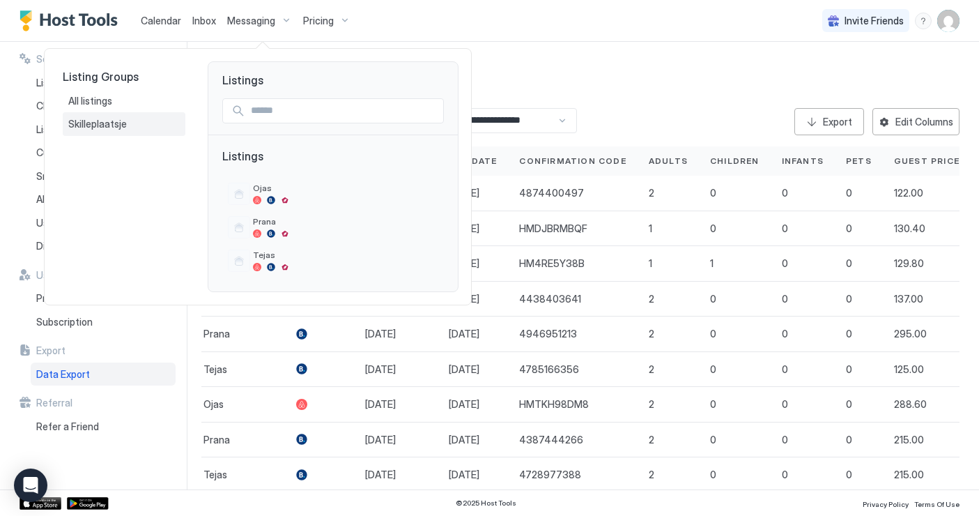
click at [116, 123] on span "Skilleplaatsje" at bounding box center [98, 124] width 61 height 13
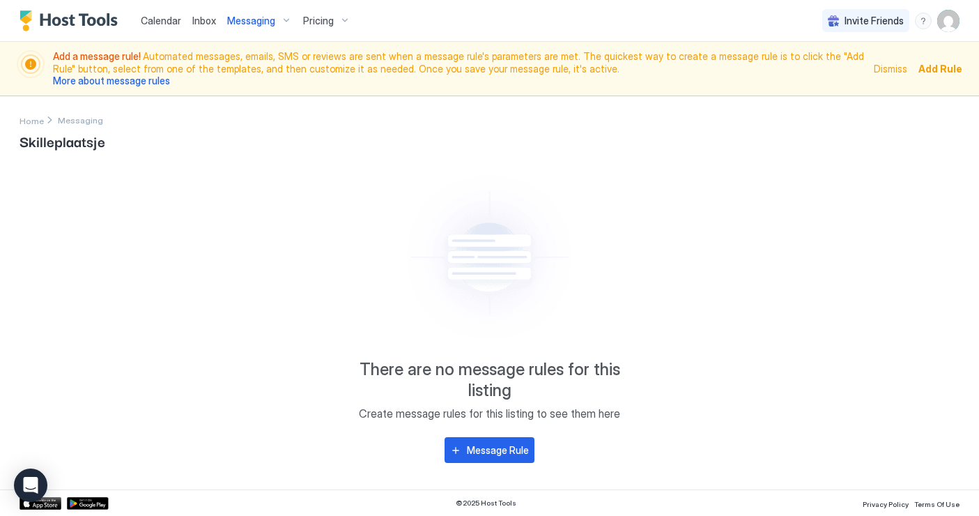
click at [265, 19] on span "Messaging" at bounding box center [251, 21] width 48 height 13
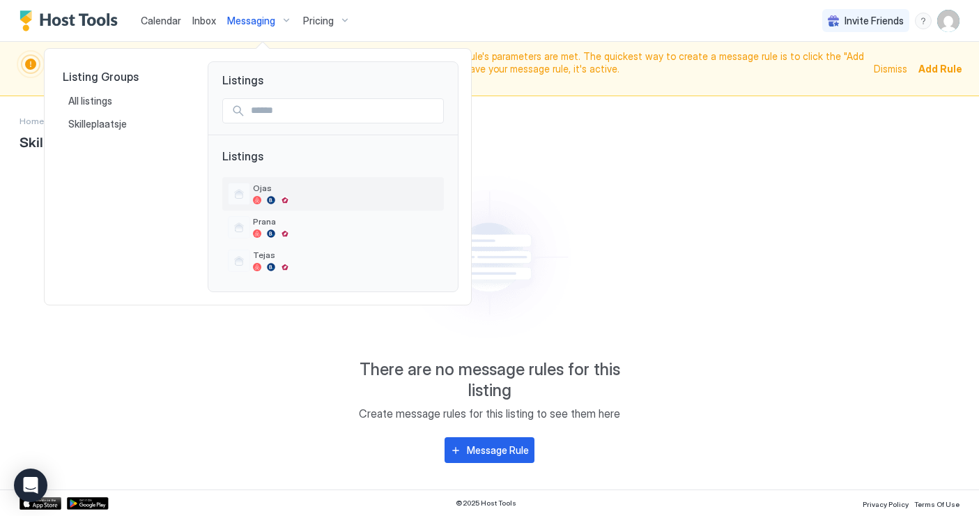
click at [249, 194] on div at bounding box center [239, 194] width 22 height 22
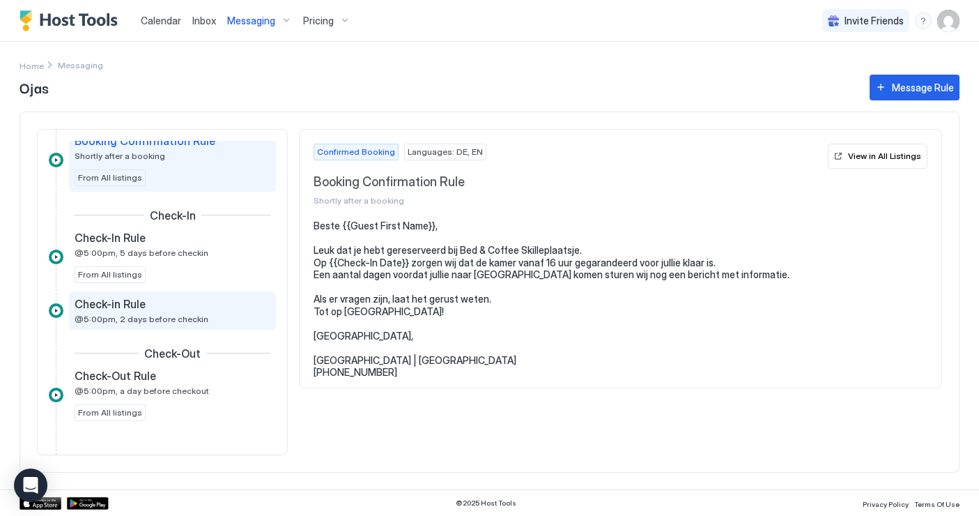
scroll to position [43, 0]
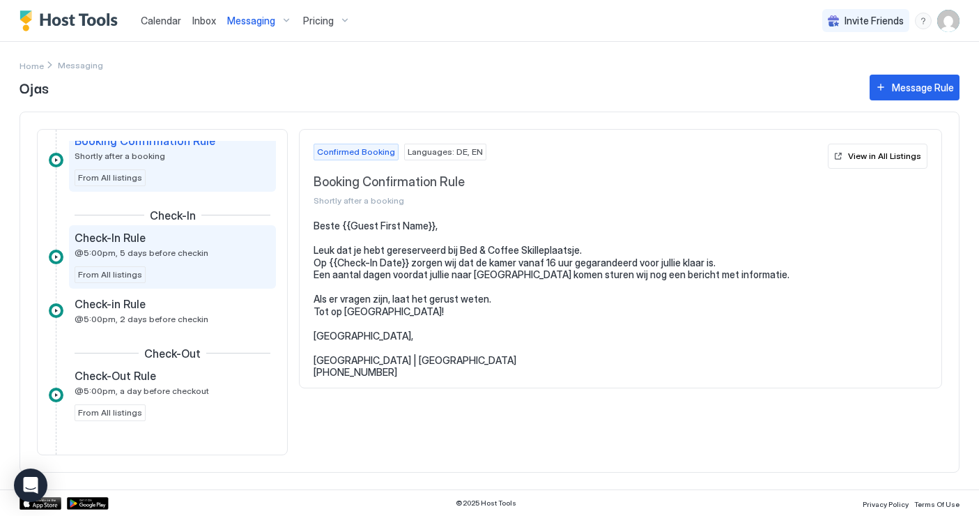
click at [187, 245] on div "Check-In Rule @5:00pm, 5 days before checkin" at bounding box center [163, 244] width 176 height 27
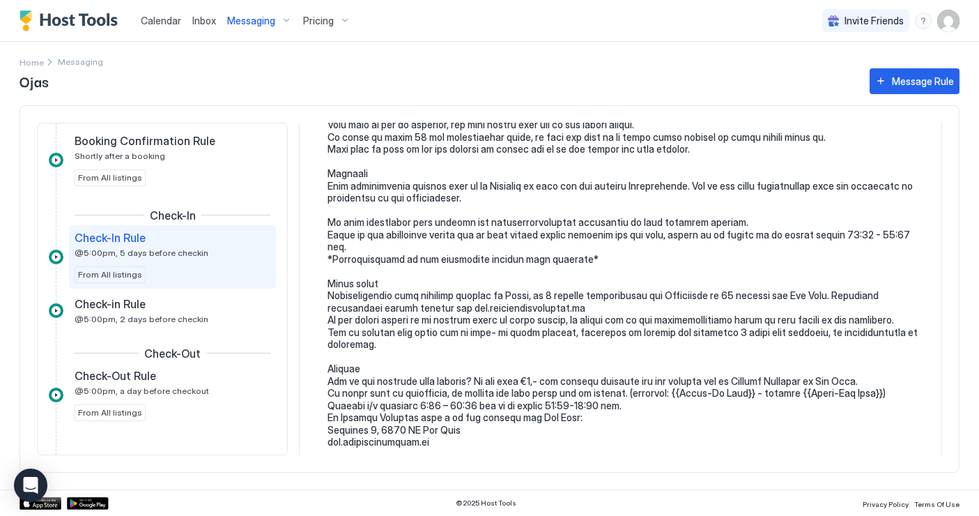
scroll to position [284, 0]
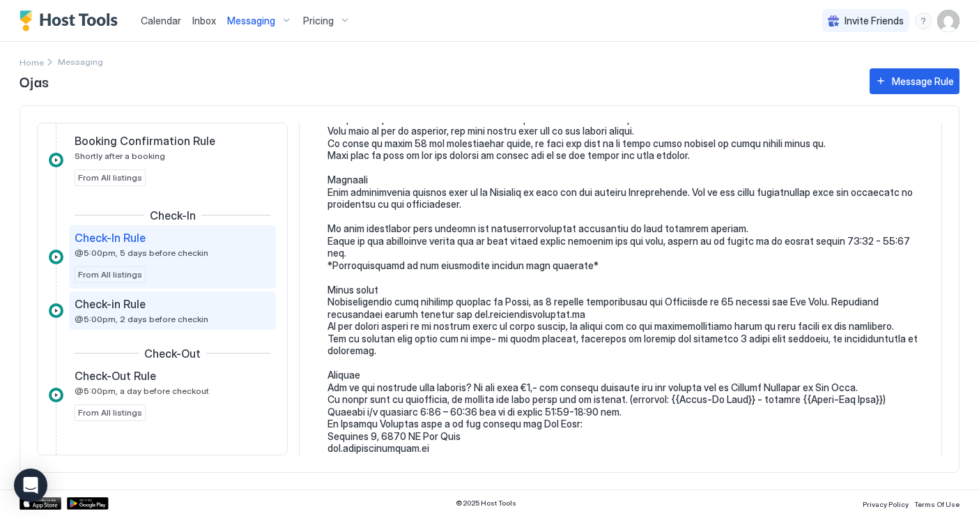
click at [162, 323] on span "@5:00pm, 2 days before checkin" at bounding box center [142, 319] width 134 height 10
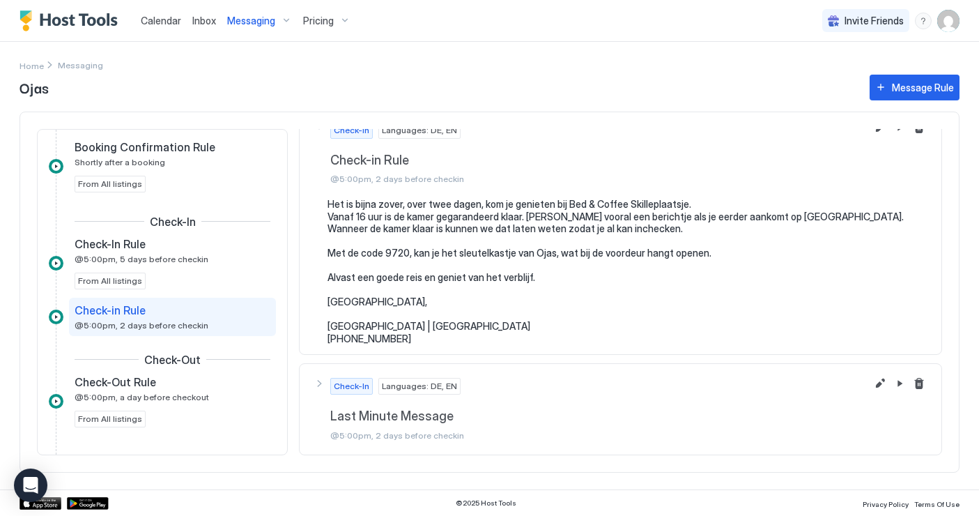
scroll to position [21, 0]
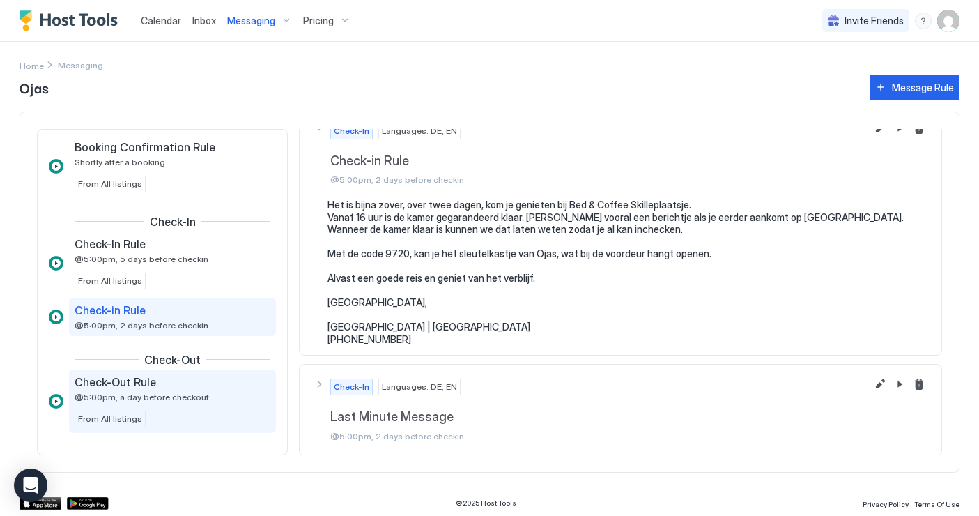
click at [167, 395] on span "@5:00pm, a day before checkout" at bounding box center [142, 397] width 134 height 10
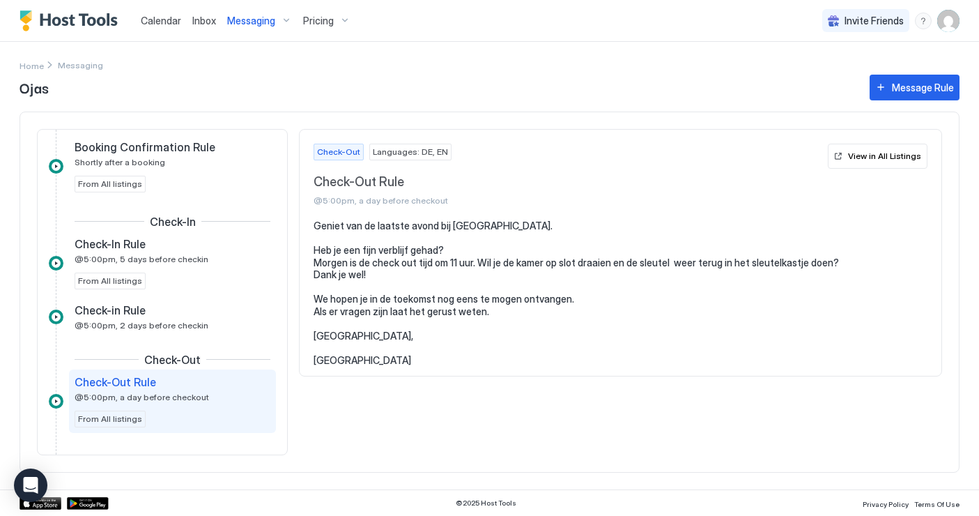
click at [204, 22] on span "Inbox" at bounding box center [204, 21] width 24 height 12
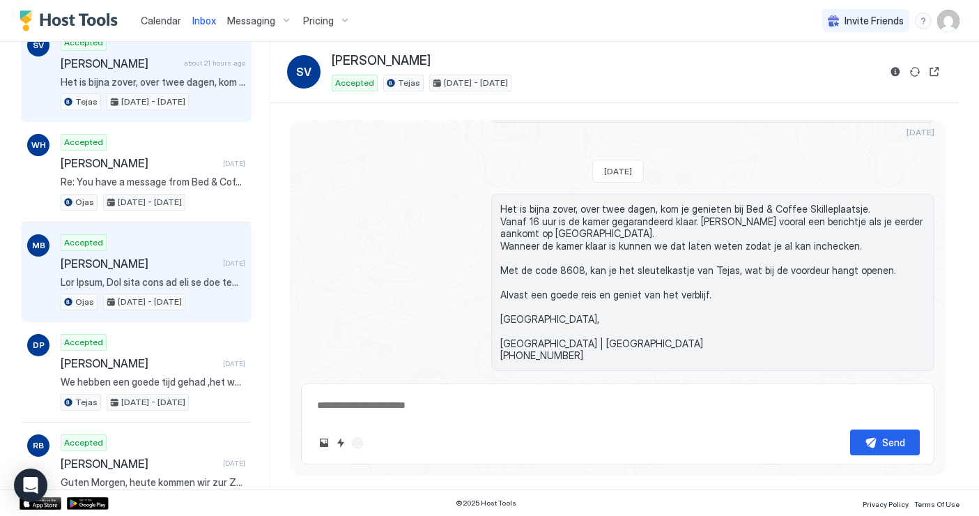
scroll to position [118, 0]
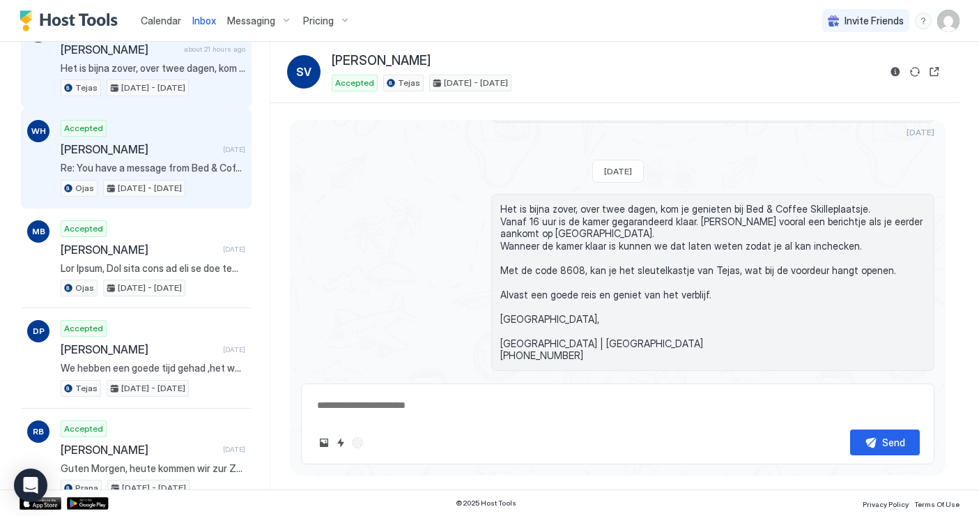
click at [199, 160] on div "Accepted [PERSON_NAME] [DATE] Re: You have a message from Bed & Coffee Skillepl…" at bounding box center [153, 158] width 185 height 77
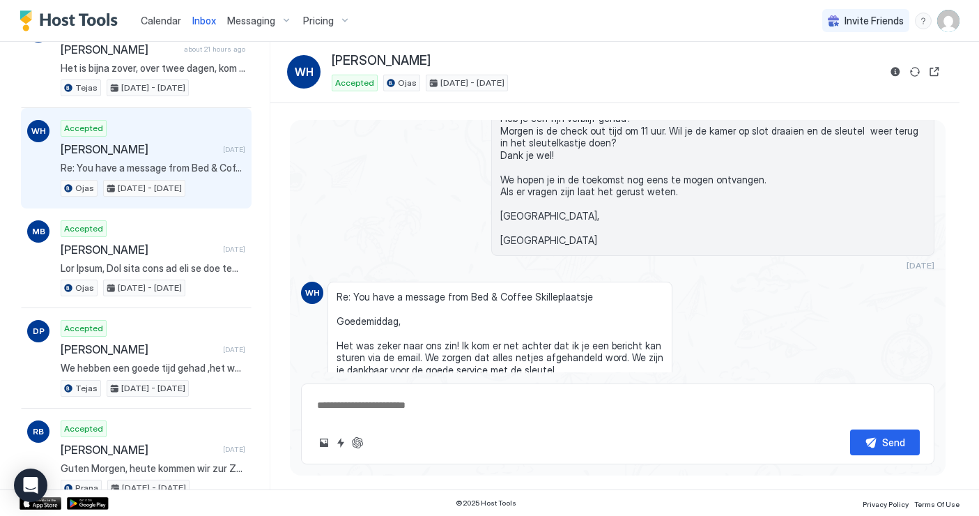
scroll to position [1400, 0]
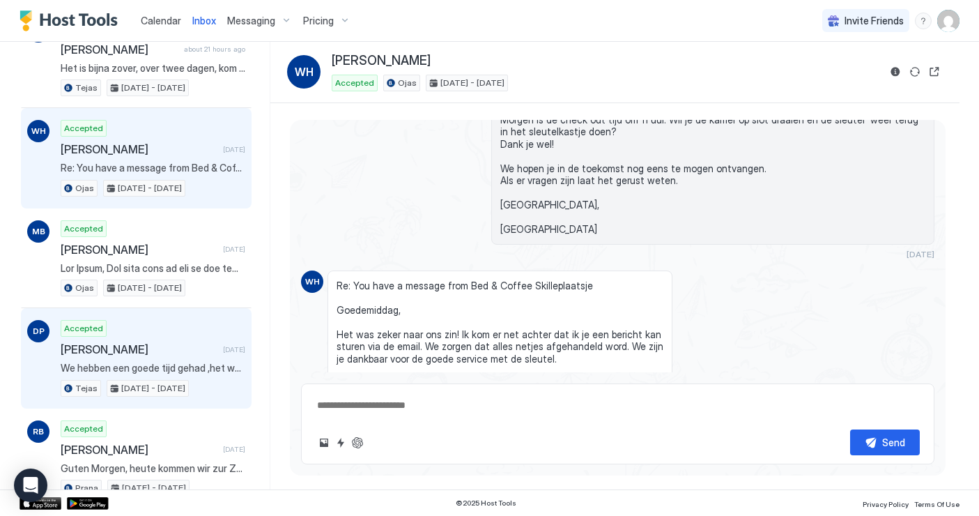
click at [187, 355] on div "Accepted [PERSON_NAME] [DATE] We hebben een goede tijd gehad ,het was lekker ru…" at bounding box center [153, 358] width 185 height 77
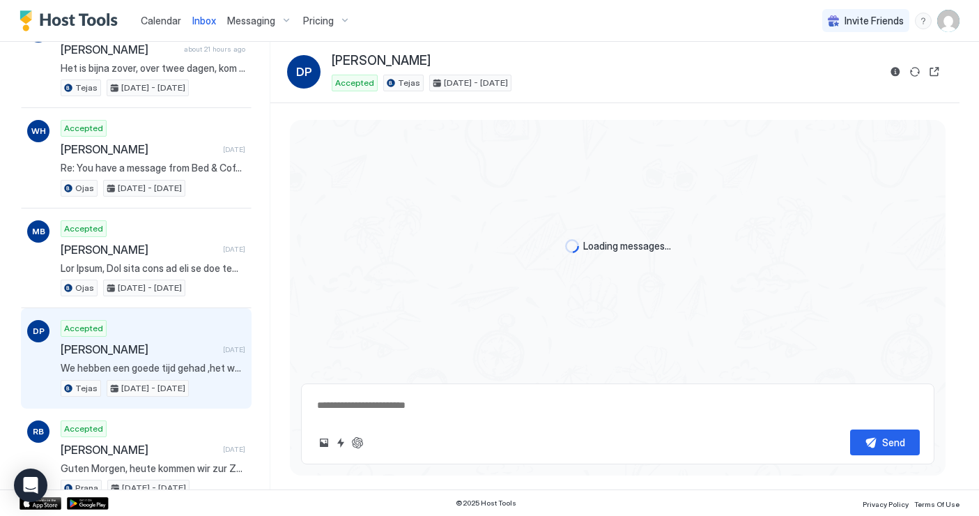
type textarea "*"
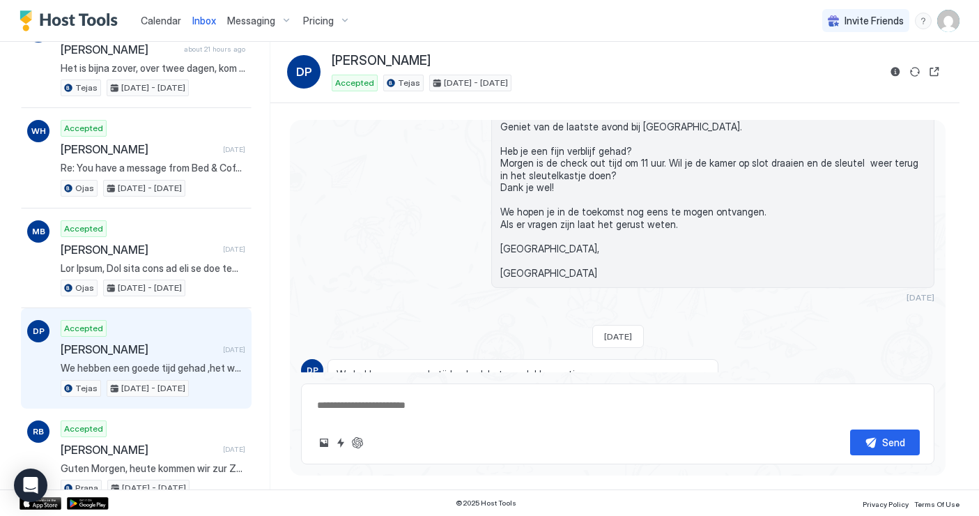
scroll to position [2323, 0]
drag, startPoint x: 344, startPoint y: 323, endPoint x: 517, endPoint y: 339, distance: 174.2
click at [517, 369] on span "We hebben een goede tijd gehad ,het was lekker rustig Het was wat weer betreft …" at bounding box center [523, 393] width 373 height 49
click at [500, 369] on span "We hebben een goede tijd gehad ,het was lekker rustig Het was wat weer betreft …" at bounding box center [523, 393] width 373 height 49
click at [945, 24] on img "User profile" at bounding box center [948, 21] width 22 height 22
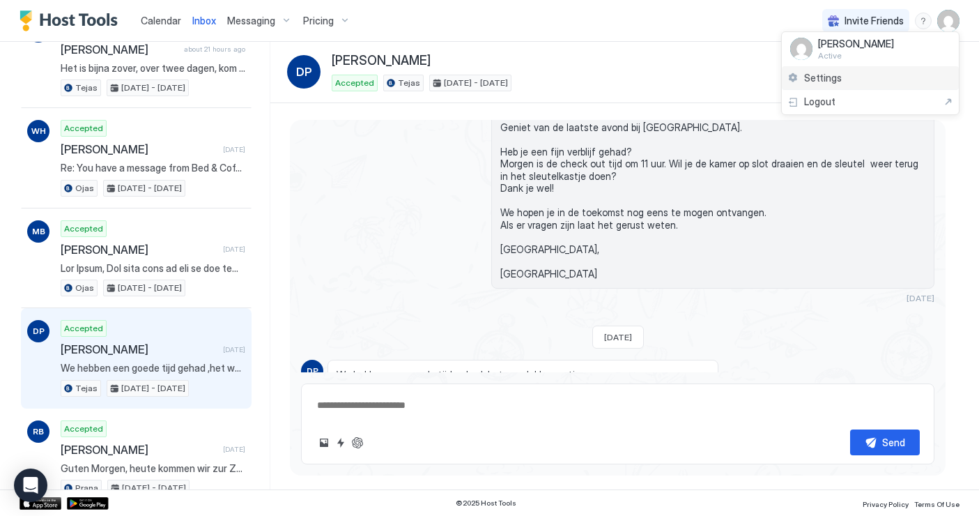
click at [852, 76] on div "Settings" at bounding box center [870, 78] width 177 height 24
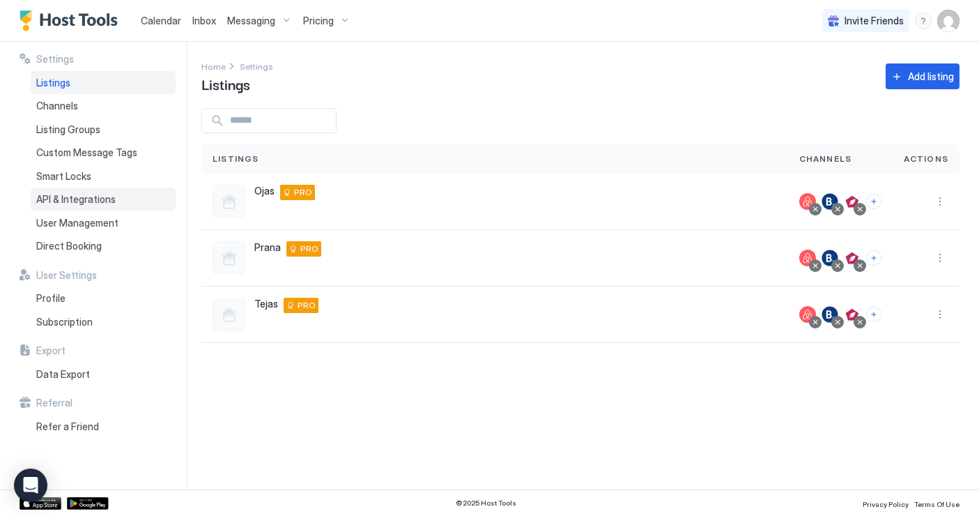
click at [91, 198] on span "API & Integrations" at bounding box center [75, 199] width 79 height 13
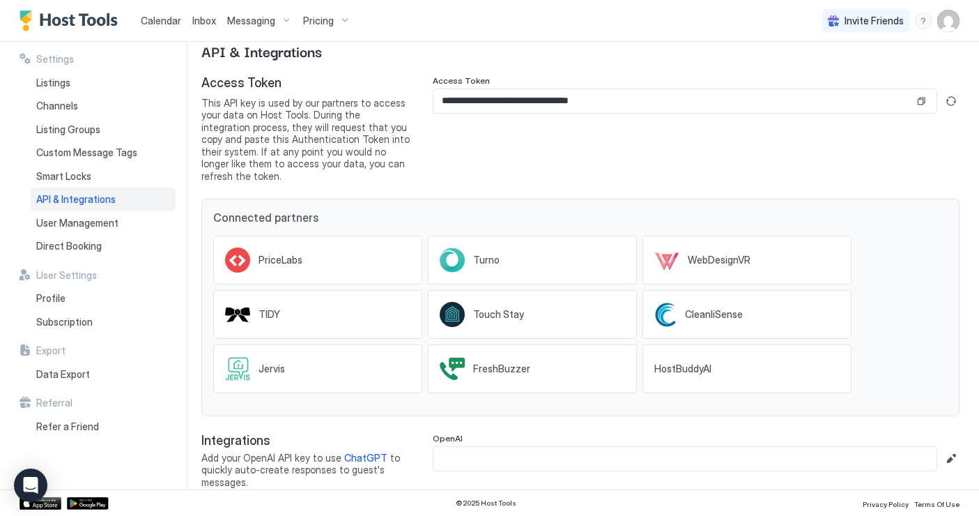
scroll to position [32, 0]
click at [79, 174] on span "Smart Locks" at bounding box center [63, 176] width 55 height 13
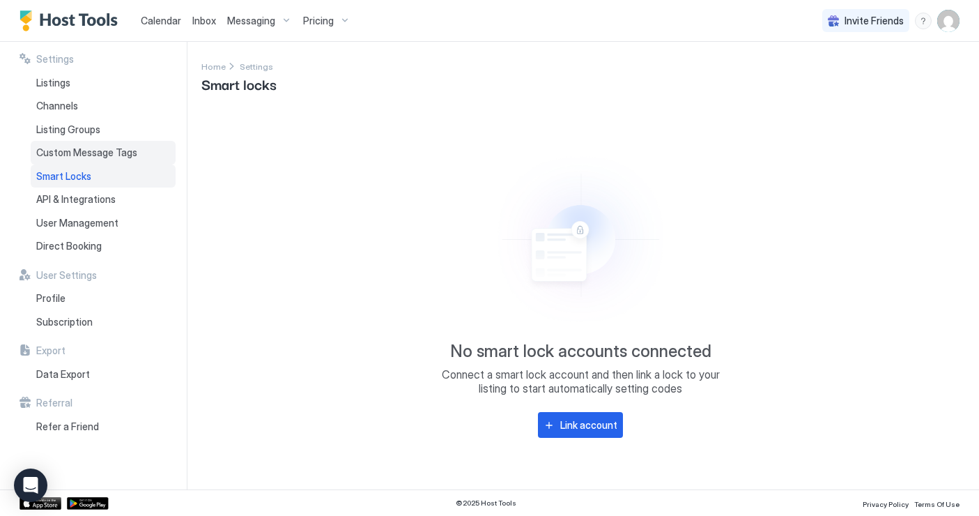
click at [73, 151] on span "Custom Message Tags" at bounding box center [86, 152] width 101 height 13
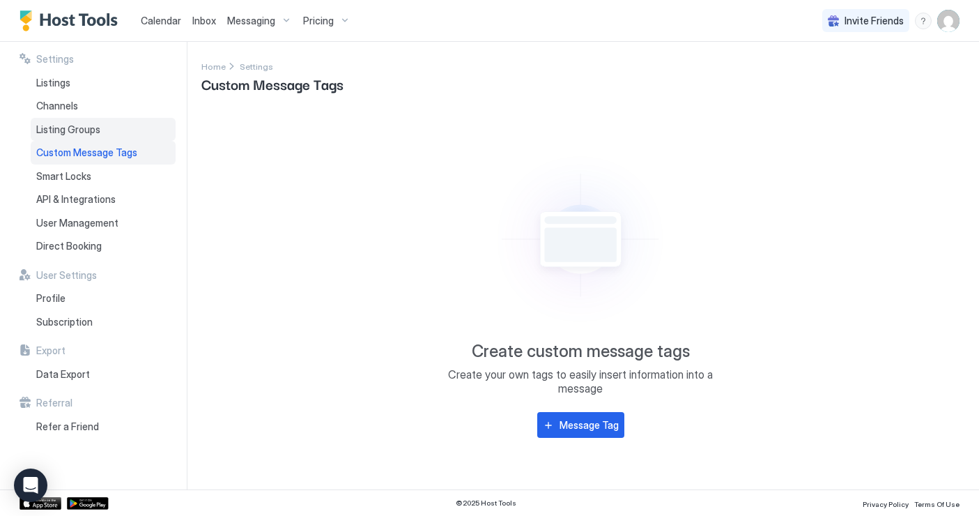
click at [79, 132] on span "Listing Groups" at bounding box center [68, 129] width 64 height 13
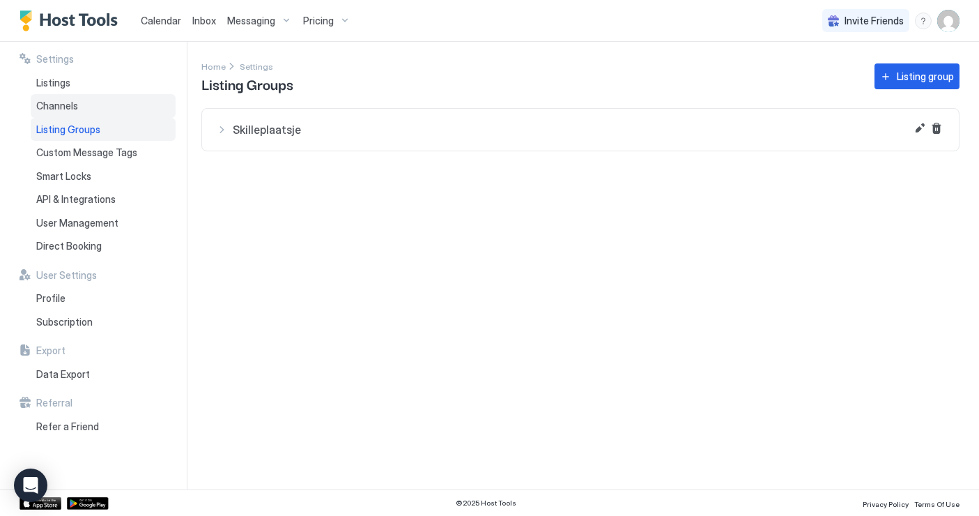
click at [56, 110] on span "Channels" at bounding box center [57, 106] width 42 height 13
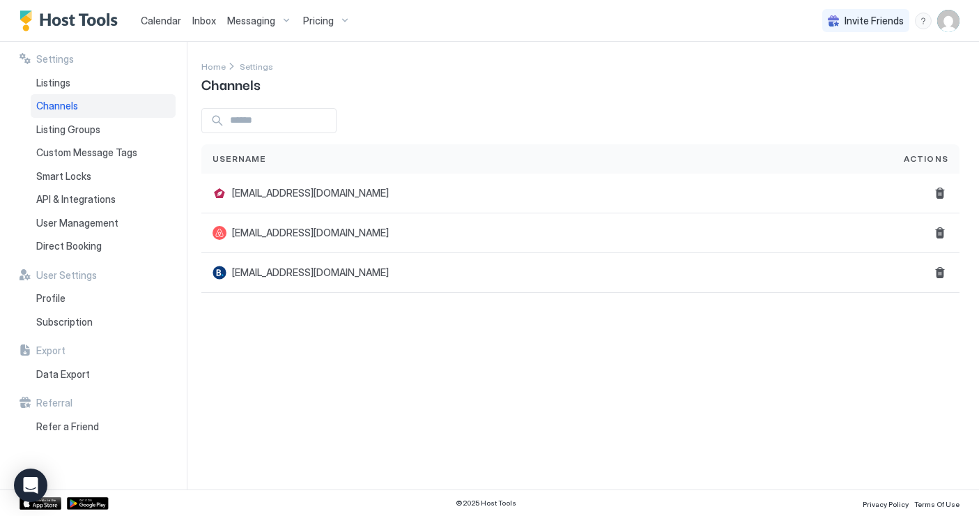
click at [72, 105] on span "Channels" at bounding box center [57, 106] width 42 height 13
click at [70, 86] on span "Listings" at bounding box center [53, 83] width 34 height 13
